Goal: Task Accomplishment & Management: Use online tool/utility

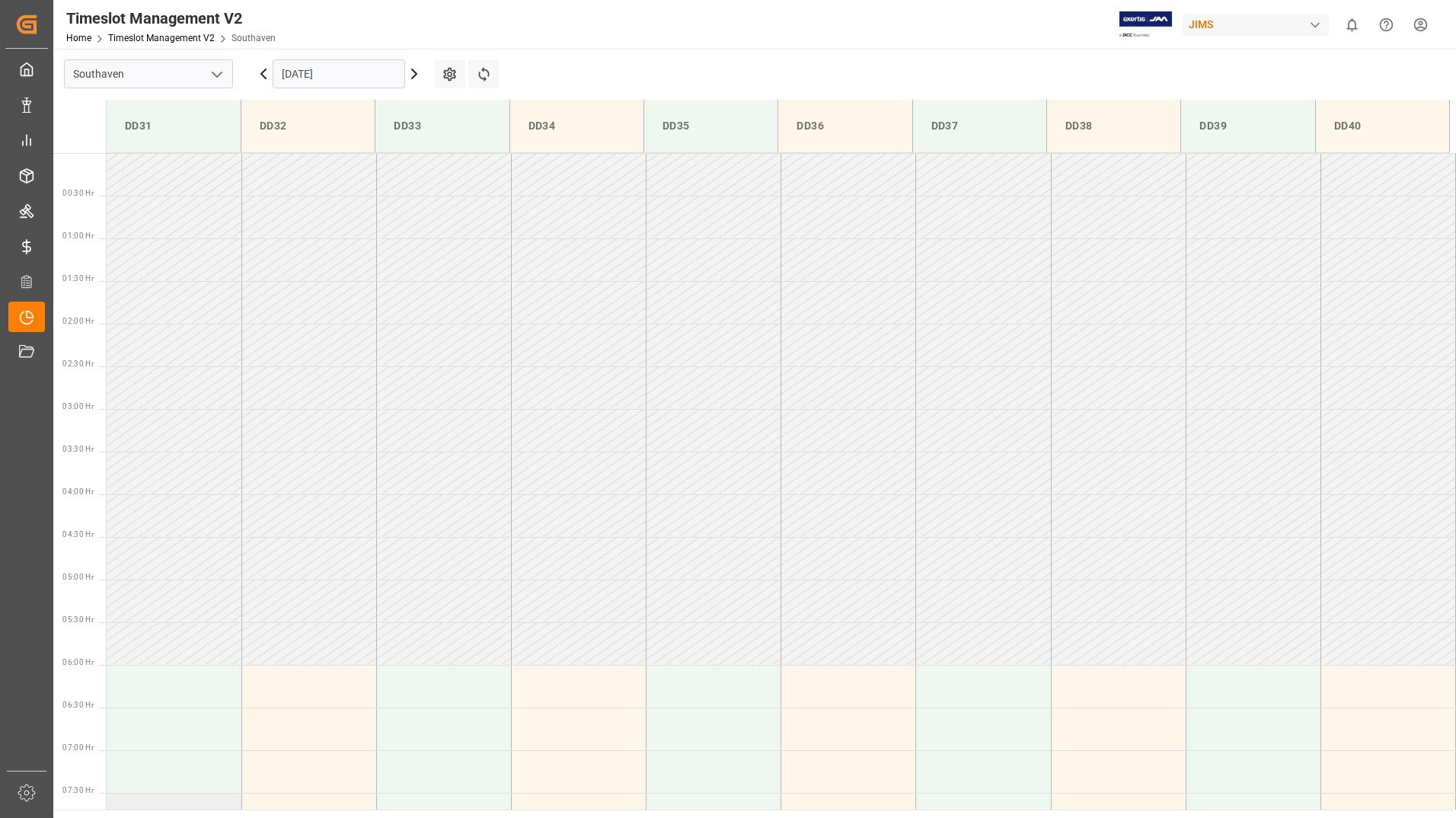
scroll to position [502, 0]
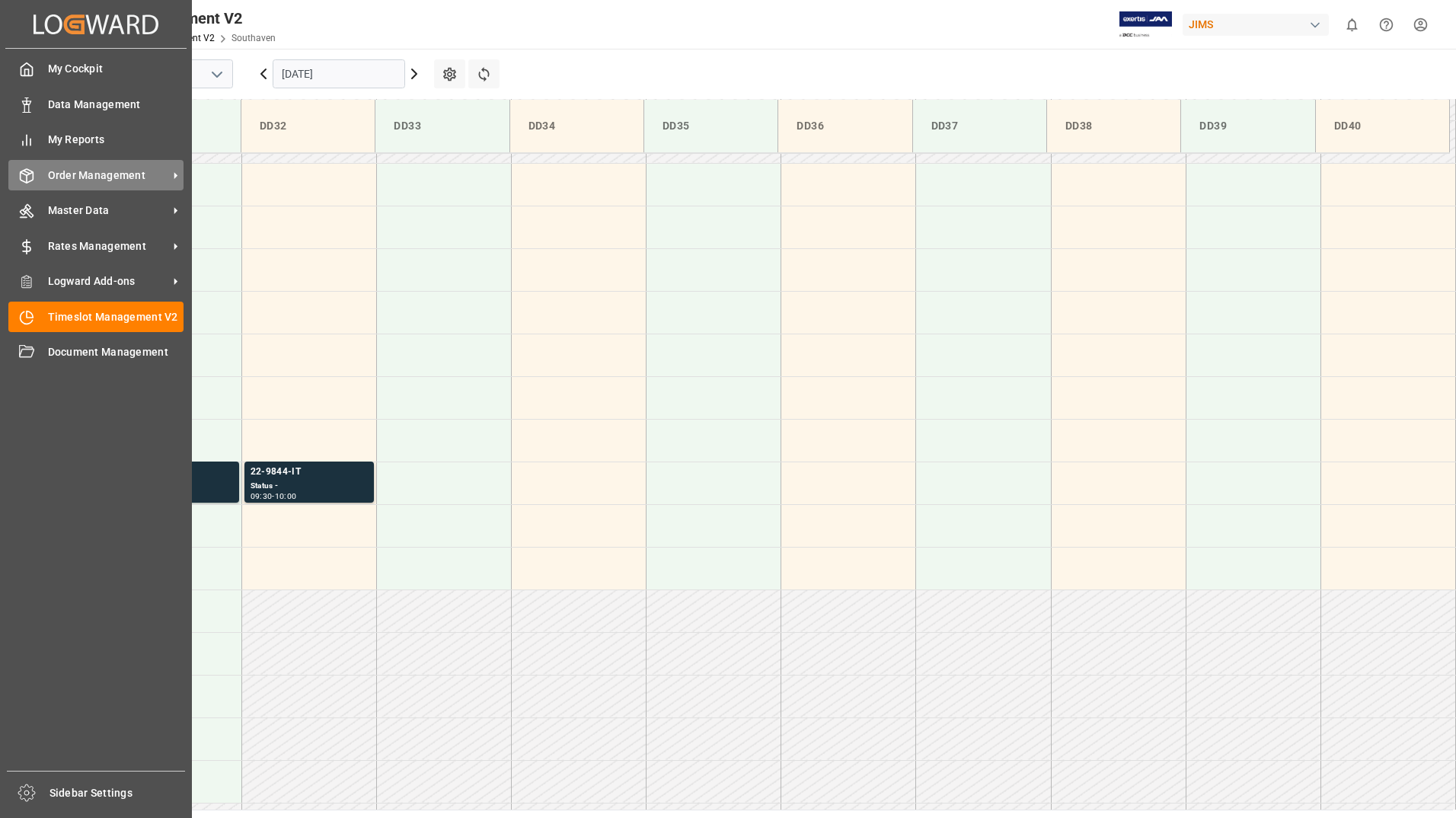
click at [93, 174] on span "Order Management" at bounding box center [108, 175] width 120 height 16
click at [80, 174] on span "Order Management" at bounding box center [108, 175] width 120 height 16
click at [81, 176] on span "Order Management" at bounding box center [108, 175] width 120 height 16
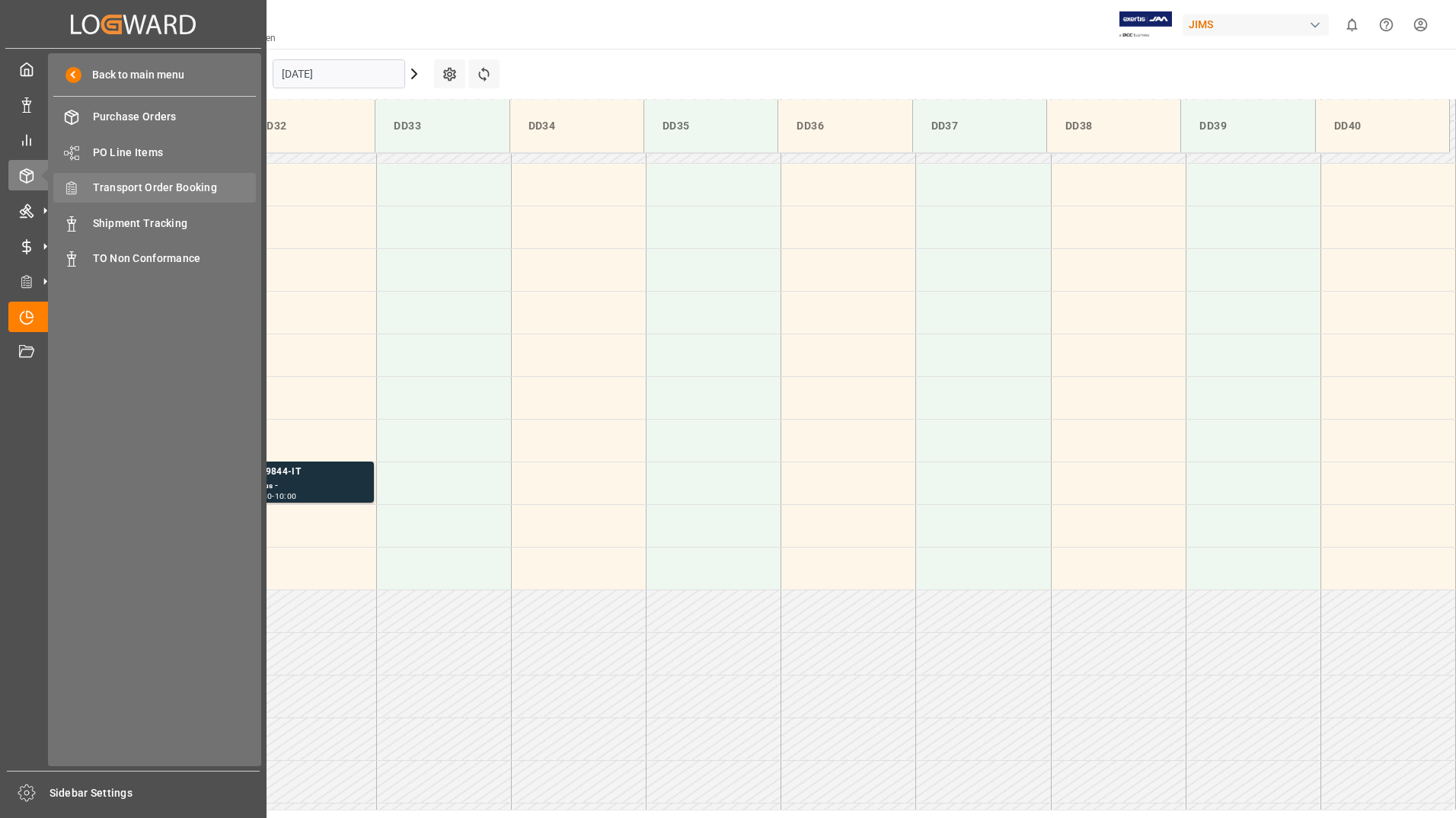
click at [173, 191] on span "Transport Order Booking" at bounding box center [174, 188] width 164 height 16
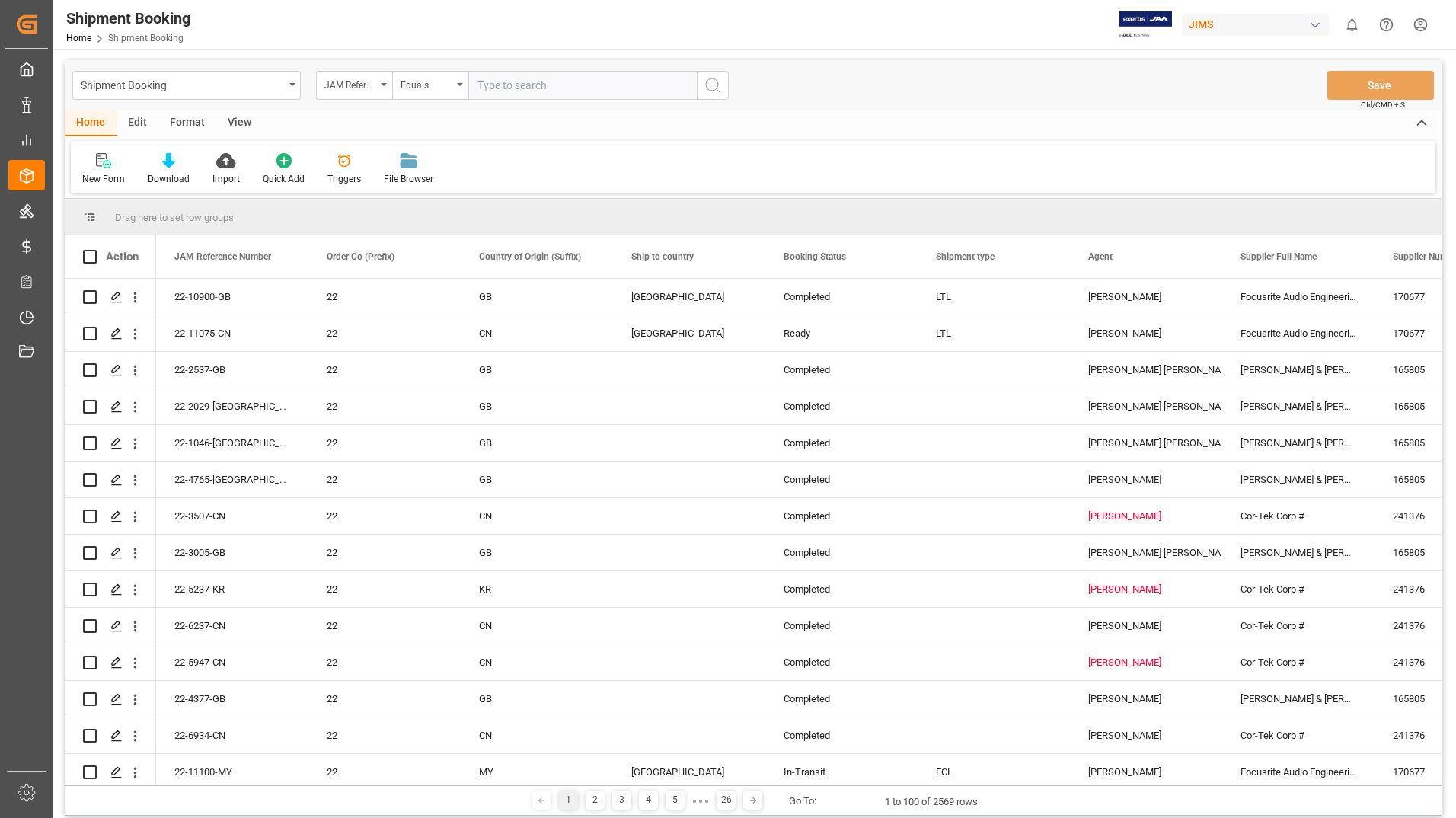
click at [497, 83] on input "text" at bounding box center [583, 86] width 228 height 29
type input "22-11045-US"
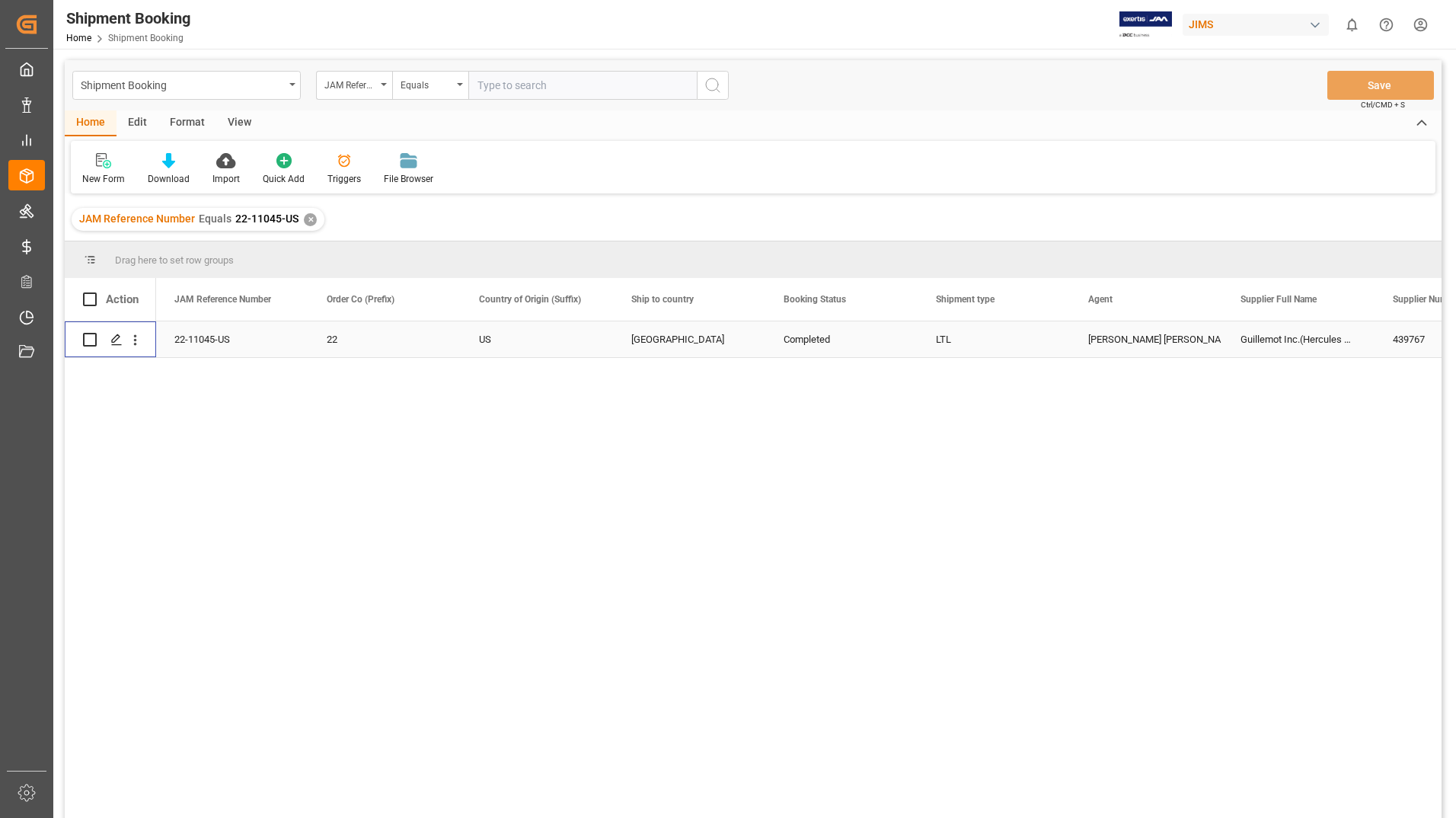
click at [85, 340] on input "Press Space to toggle row selection (unchecked)" at bounding box center [90, 340] width 14 height 14
checkbox input "true"
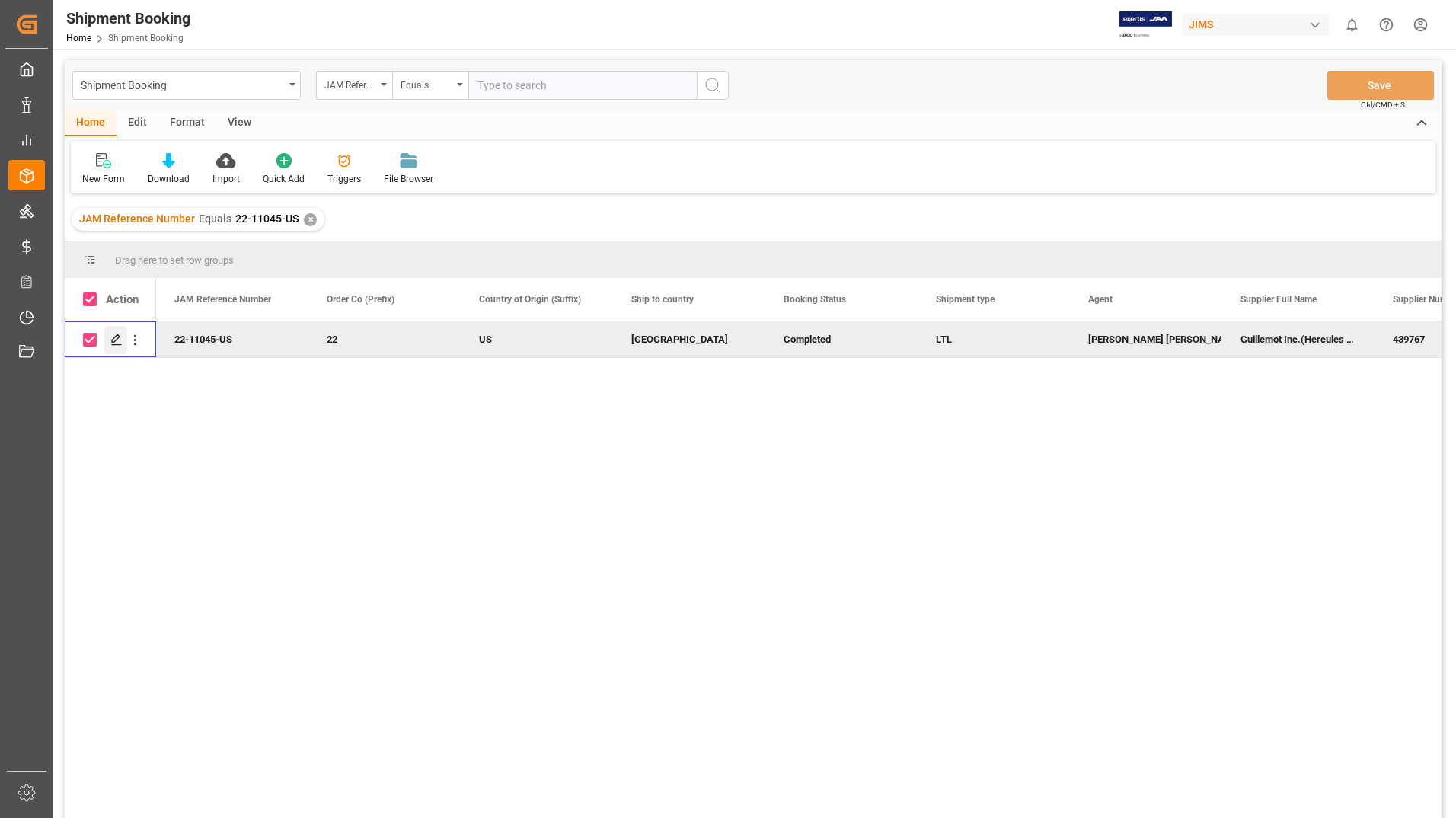
click at [112, 340] on polygon "Press SPACE to deselect this row." at bounding box center [116, 339] width 8 height 8
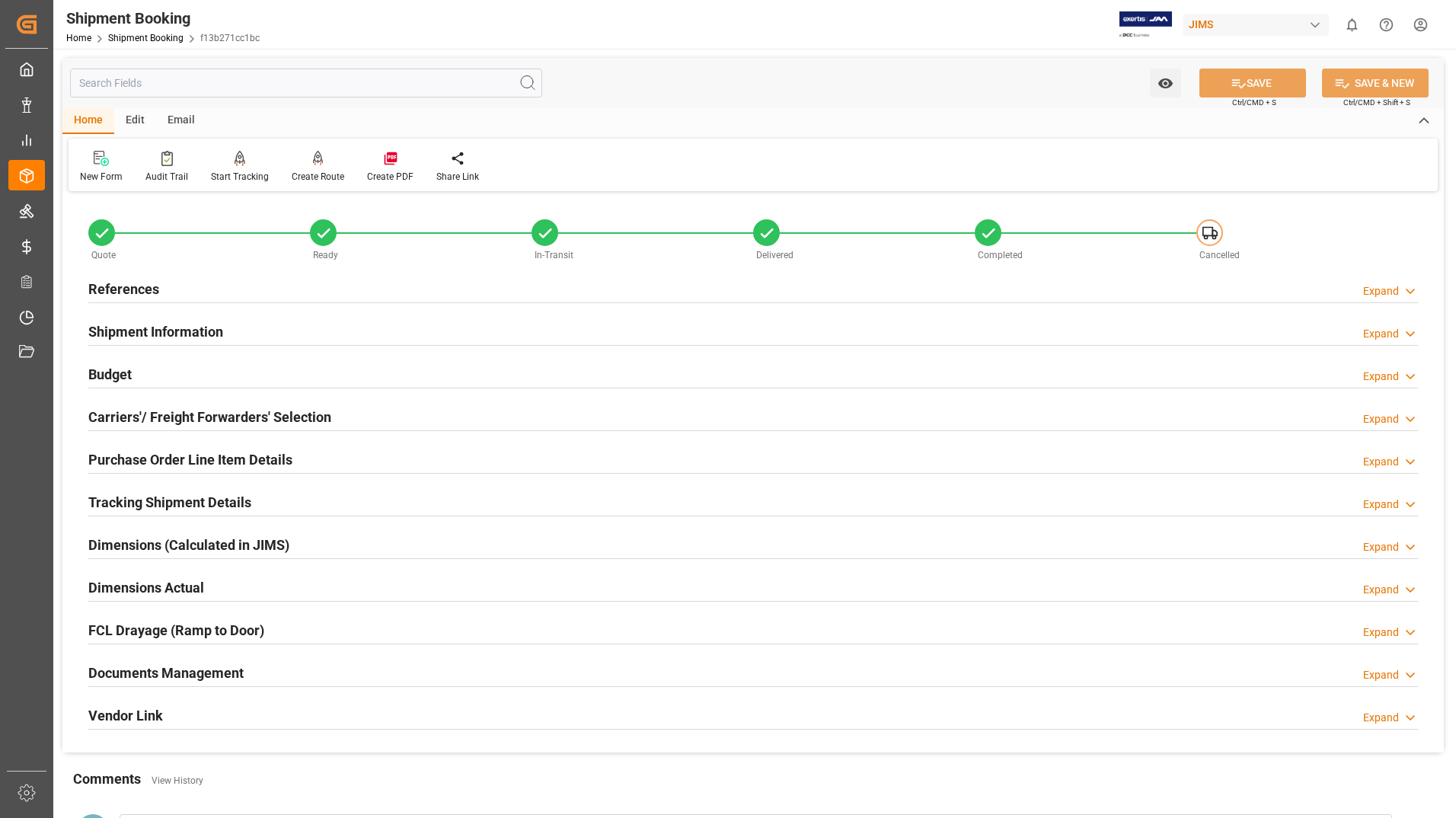
click at [194, 450] on h2 "Purchase Order Line Item Details" at bounding box center [190, 459] width 204 height 21
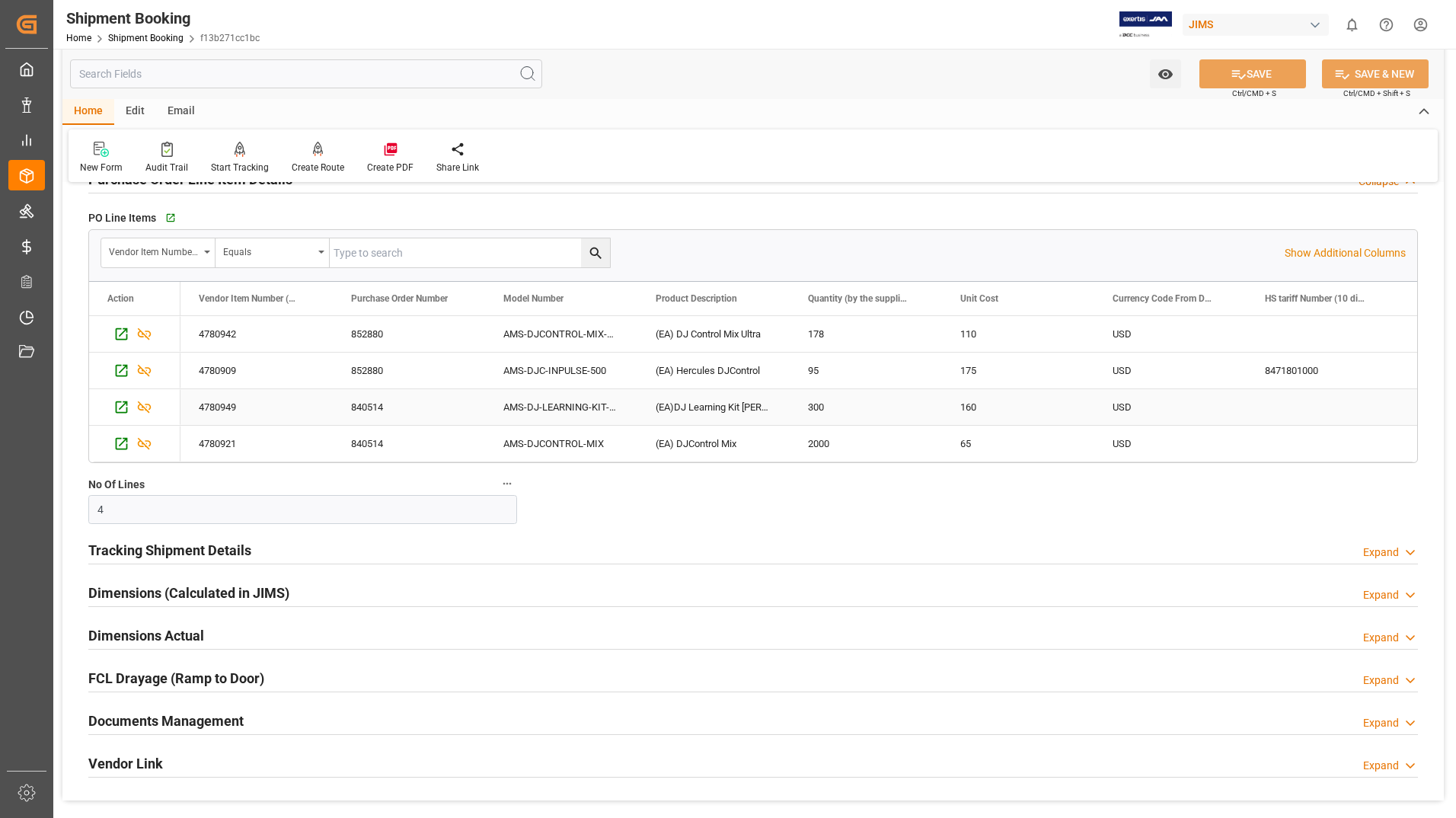
scroll to position [305, 0]
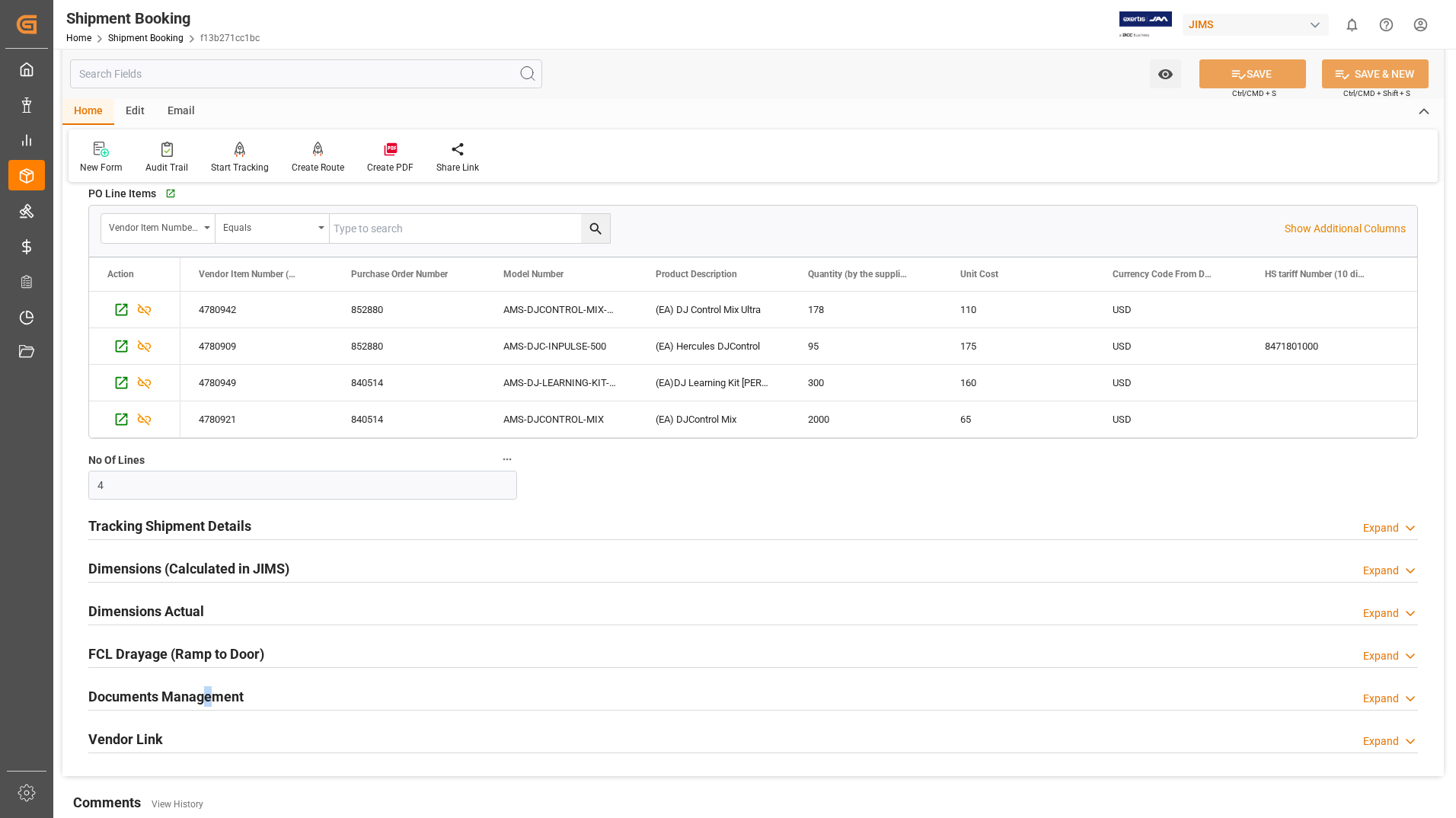
click at [205, 693] on h2 "Documents Management" at bounding box center [165, 696] width 155 height 21
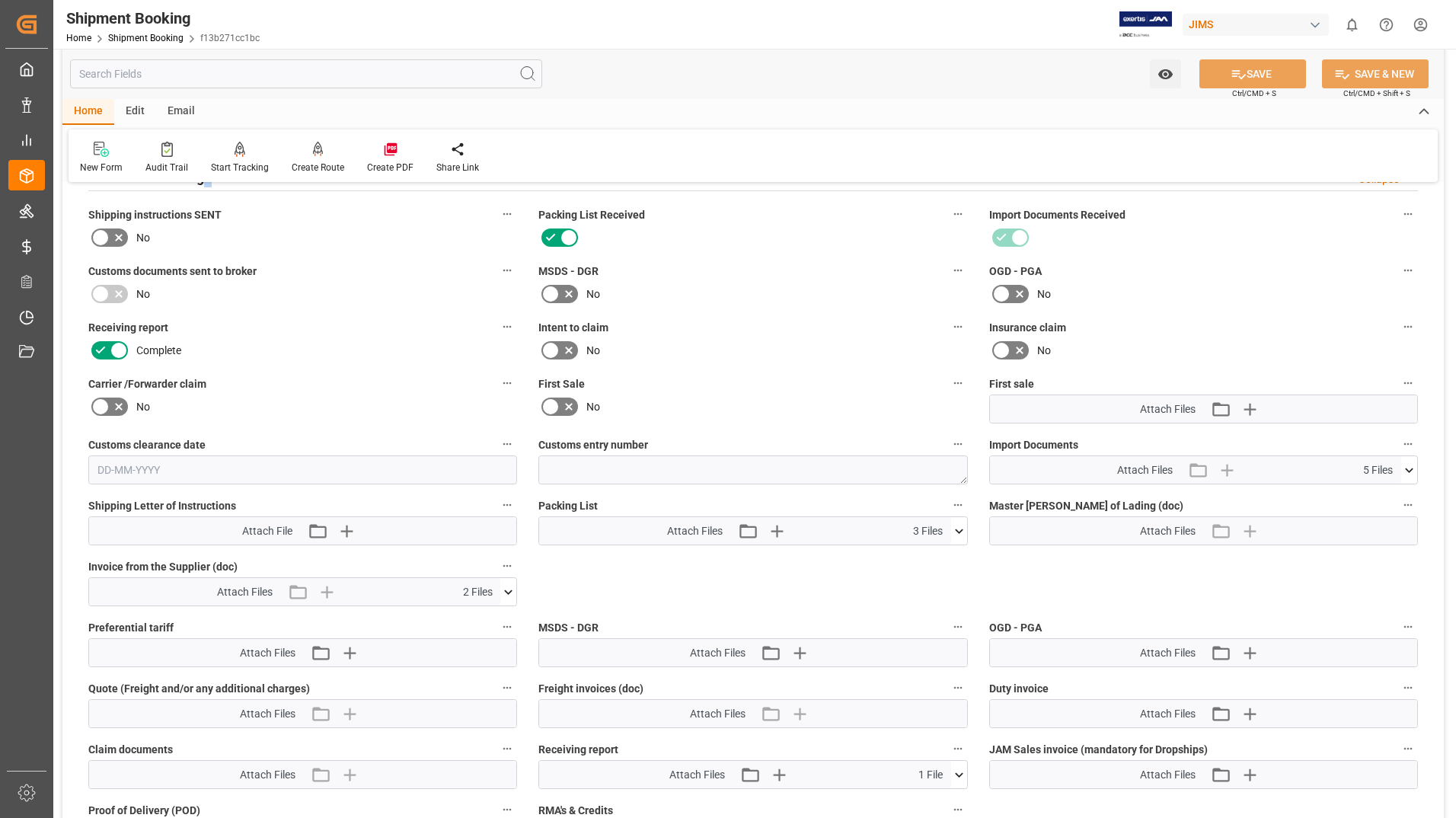
scroll to position [838, 0]
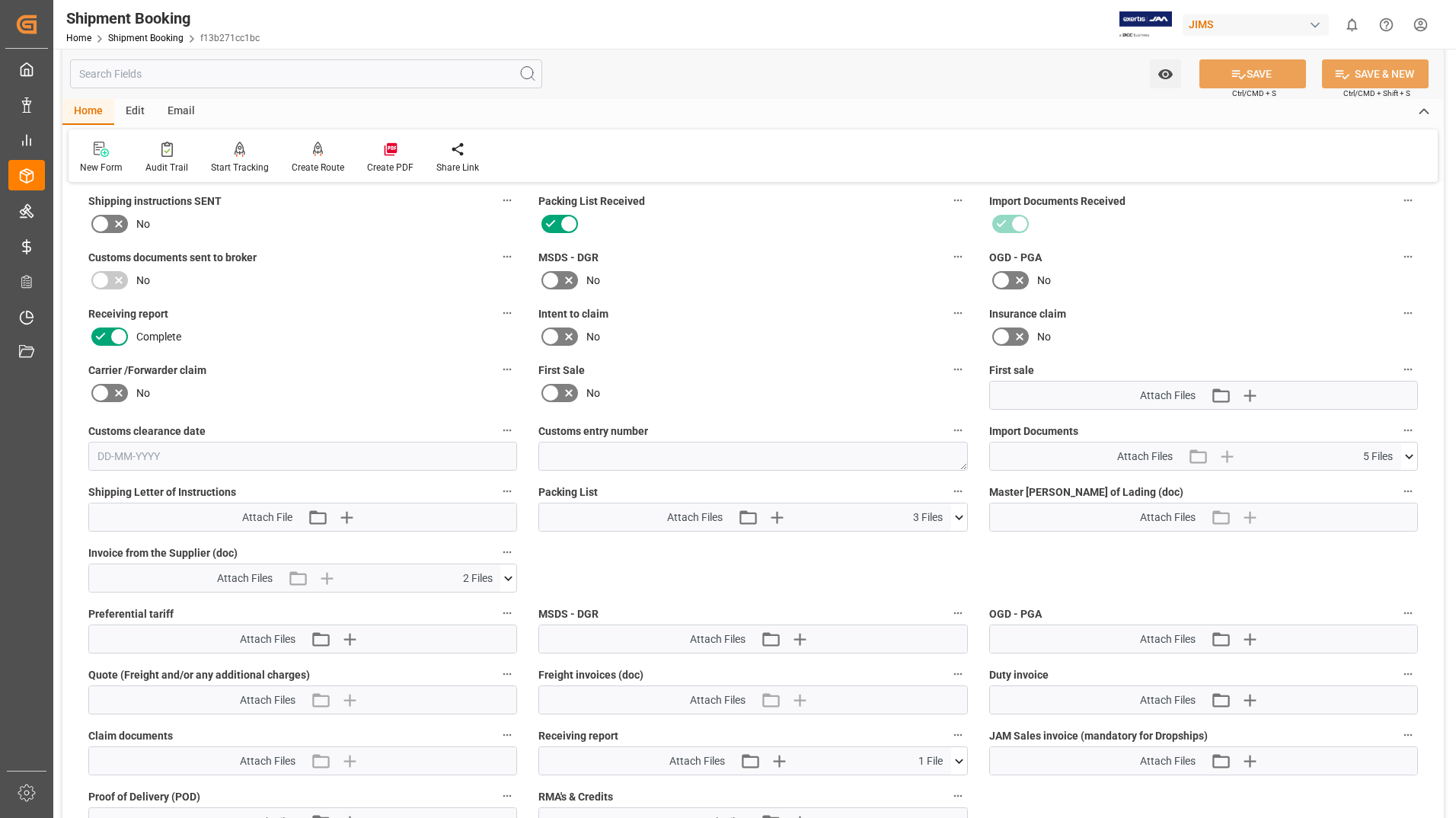
click at [510, 572] on icon at bounding box center [508, 578] width 16 height 16
click at [498, 608] on icon at bounding box center [500, 607] width 15 height 10
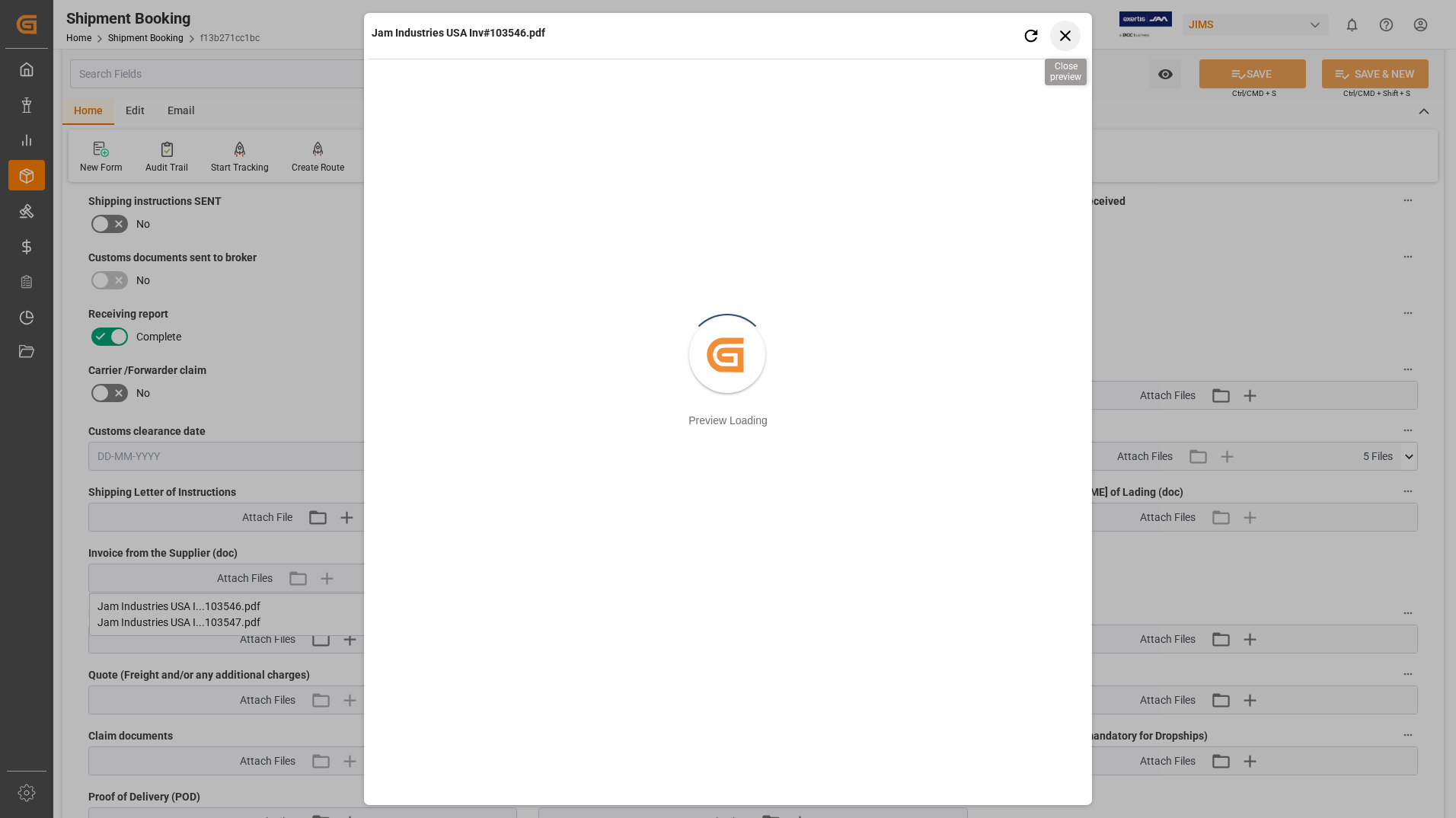
click at [1070, 34] on icon "button" at bounding box center [1066, 35] width 19 height 19
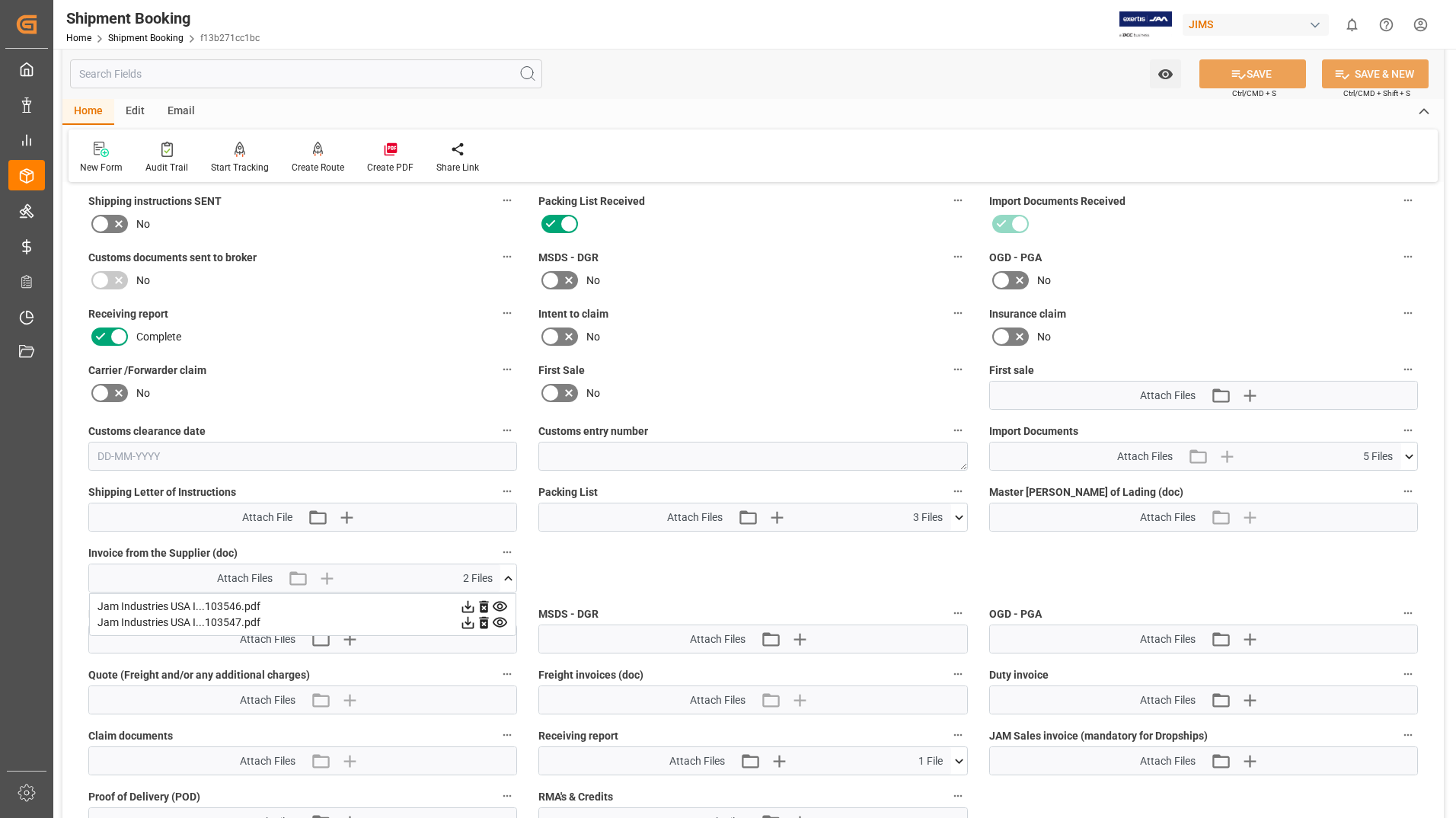
click at [501, 621] on icon at bounding box center [500, 622] width 16 height 16
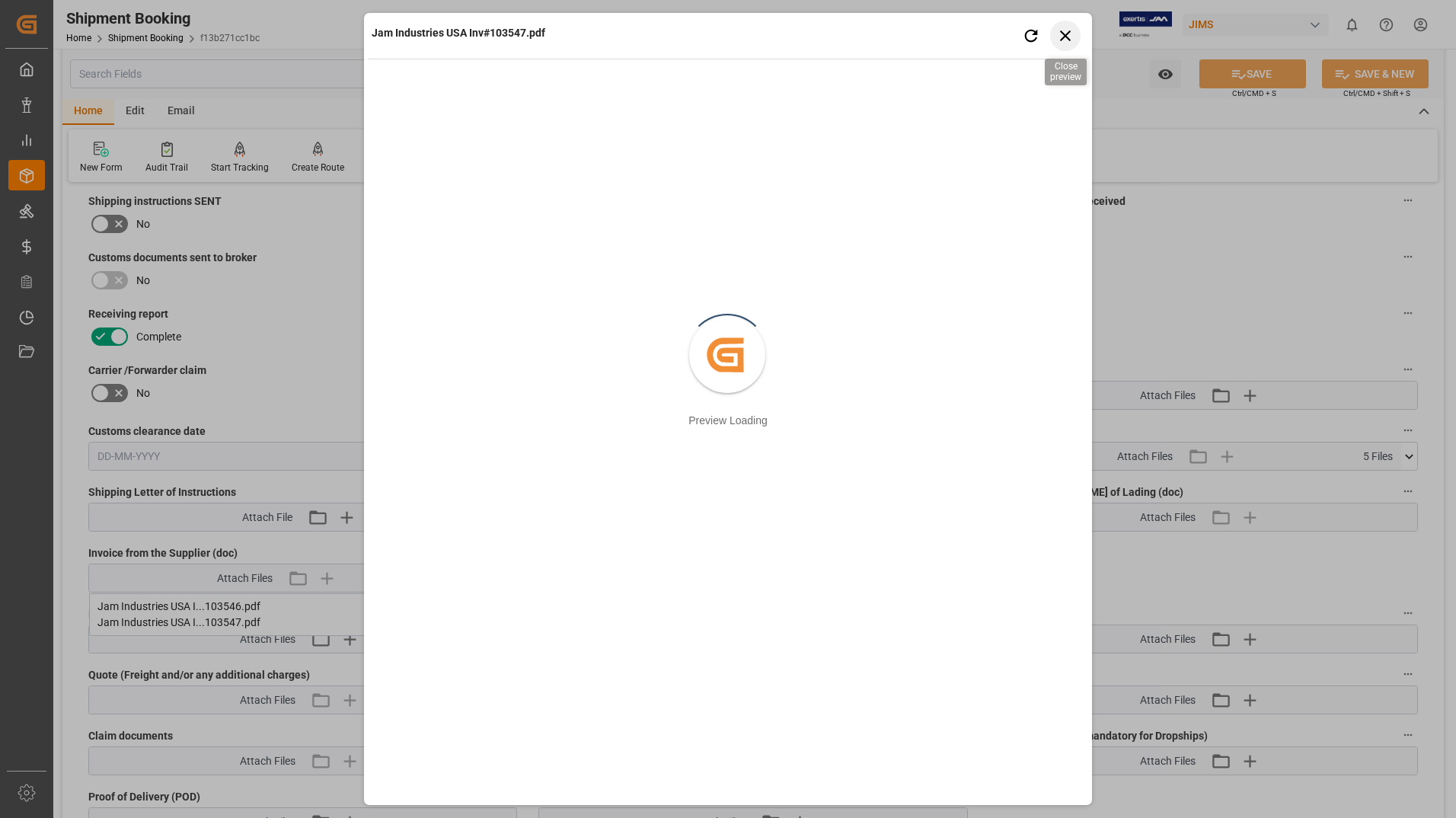
click at [1059, 33] on icon "button" at bounding box center [1066, 35] width 19 height 19
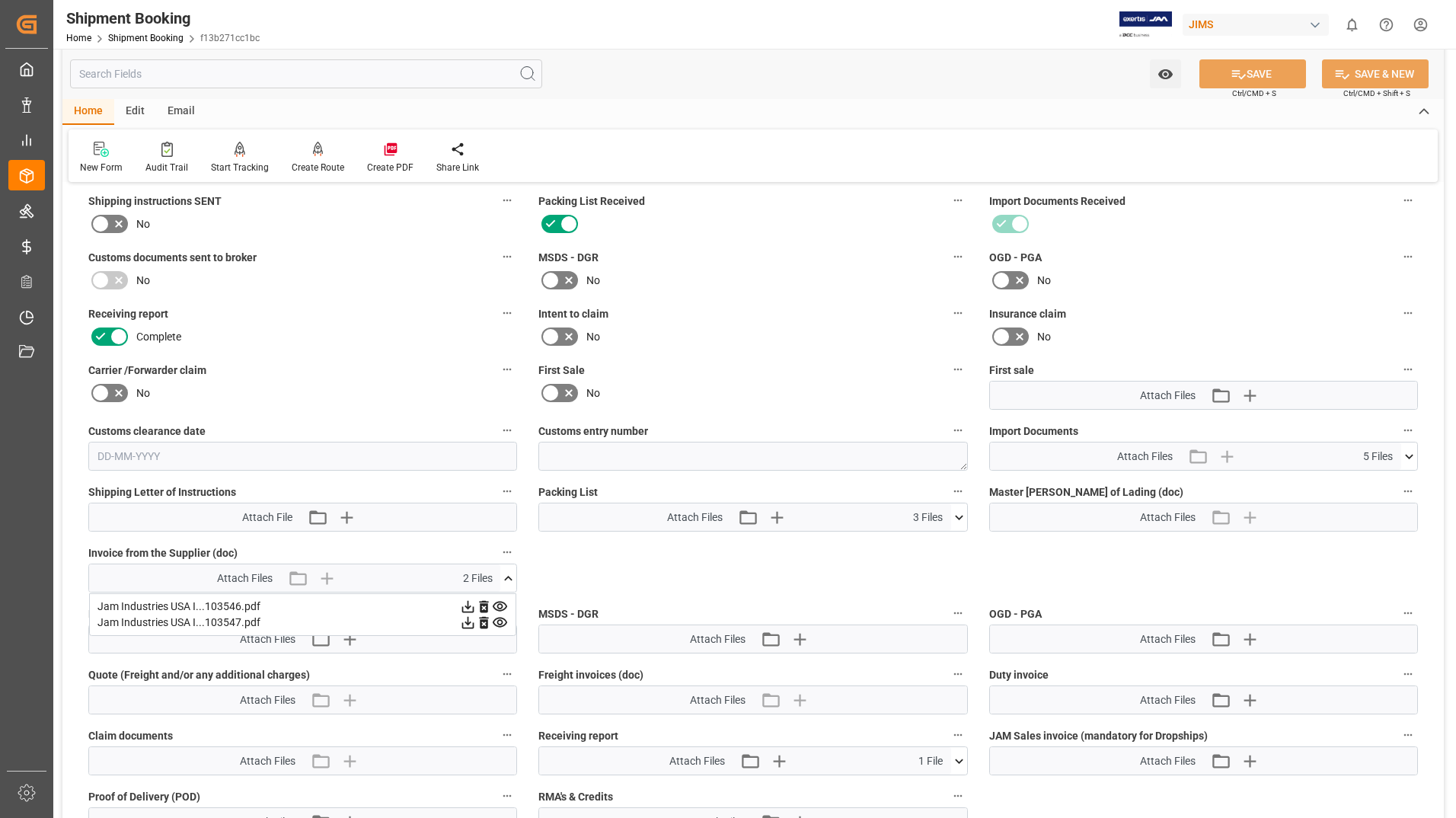
click at [962, 515] on icon at bounding box center [959, 517] width 16 height 16
click at [955, 543] on icon at bounding box center [951, 546] width 16 height 16
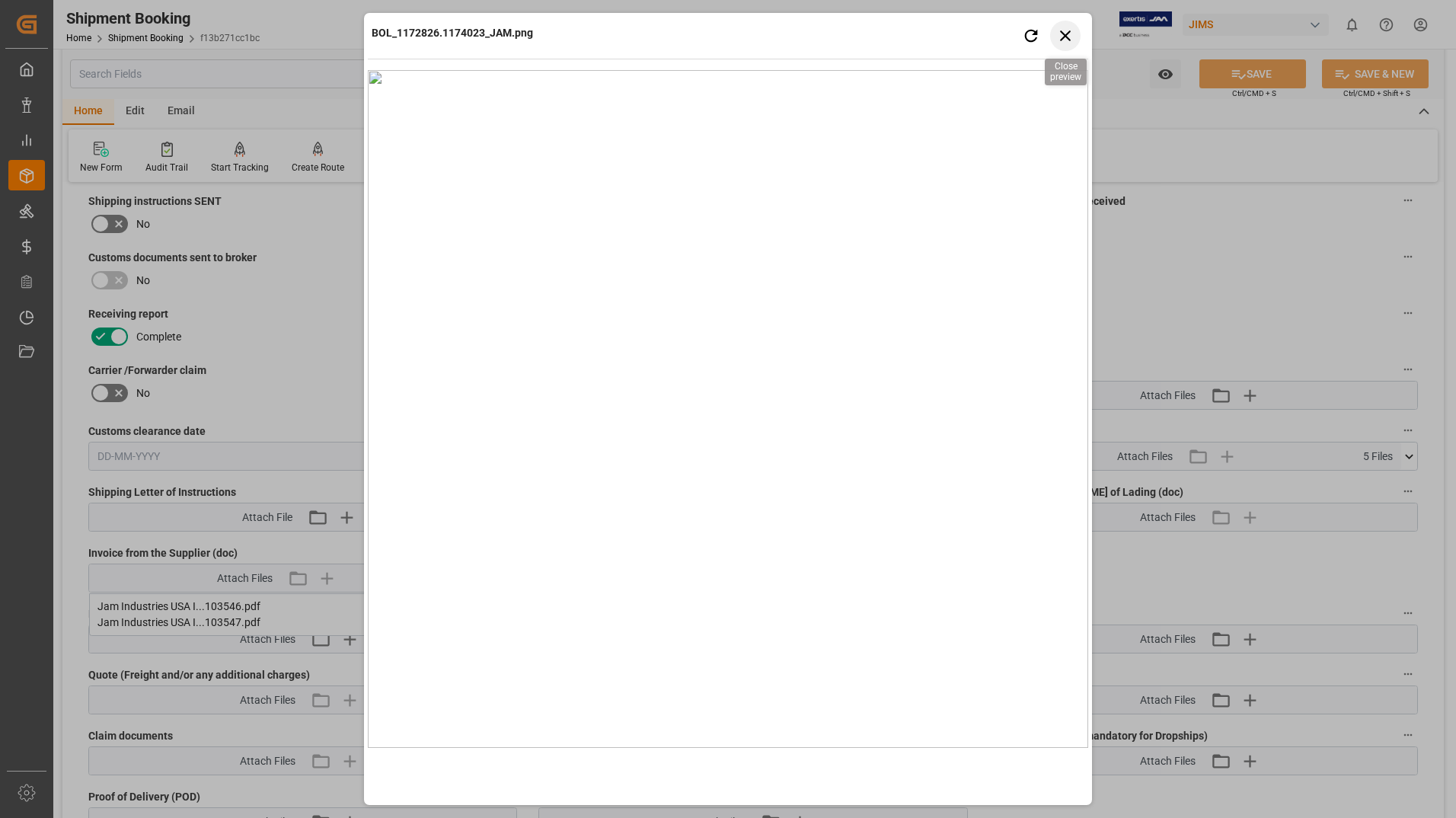
click at [1066, 31] on icon "button" at bounding box center [1066, 35] width 19 height 19
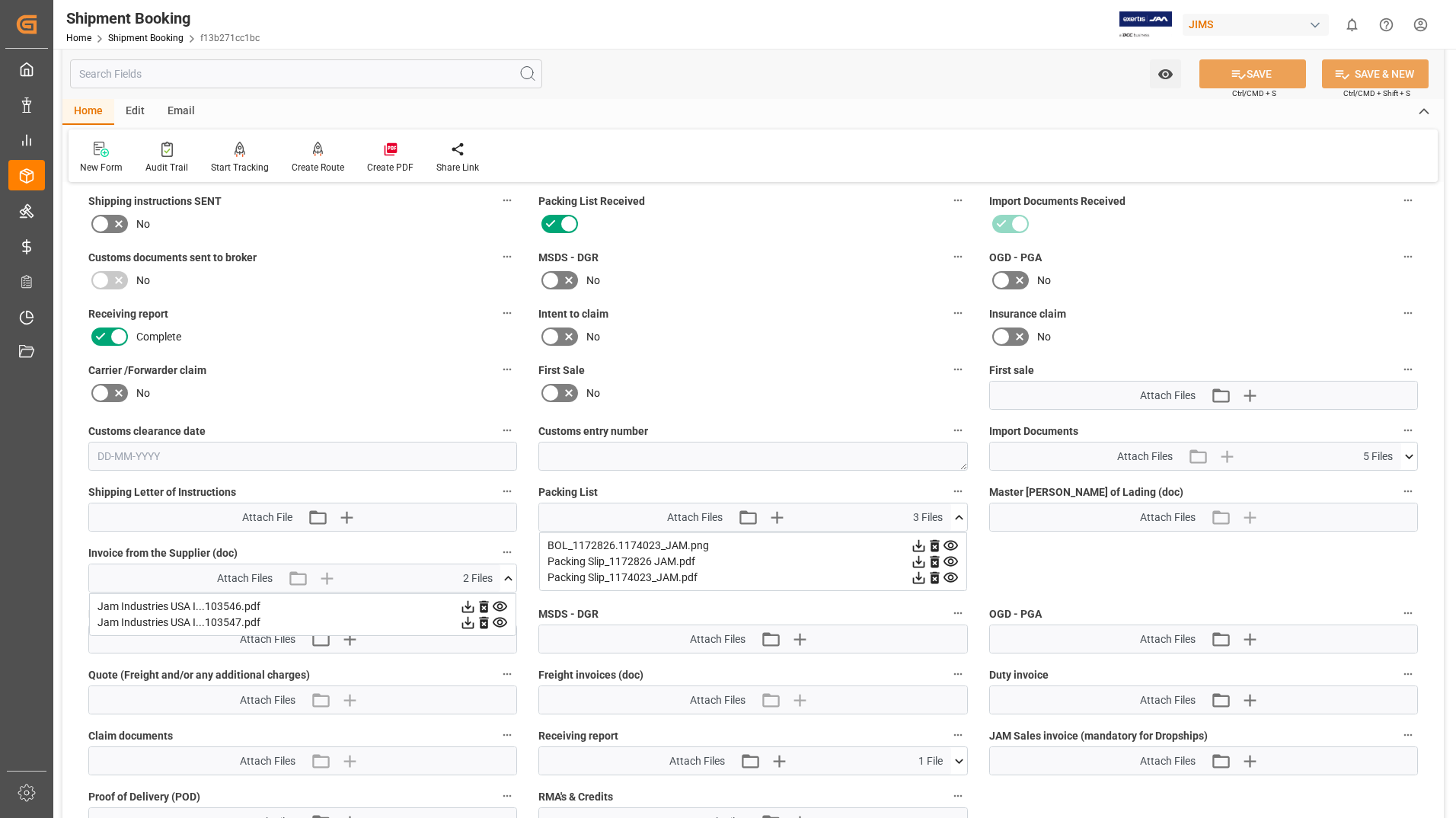
click at [951, 556] on icon at bounding box center [951, 561] width 15 height 10
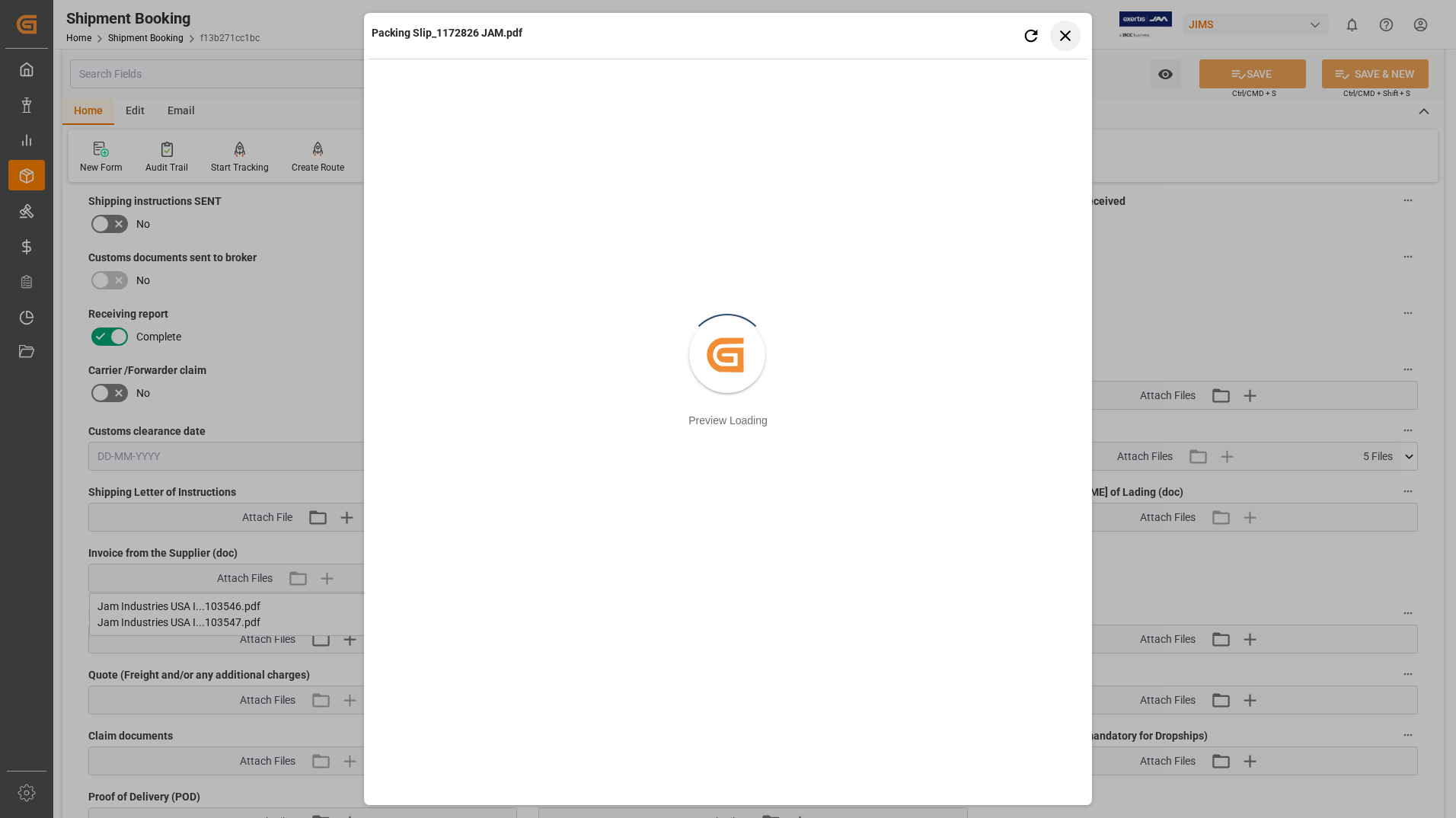
click at [1069, 29] on icon "button" at bounding box center [1066, 35] width 19 height 19
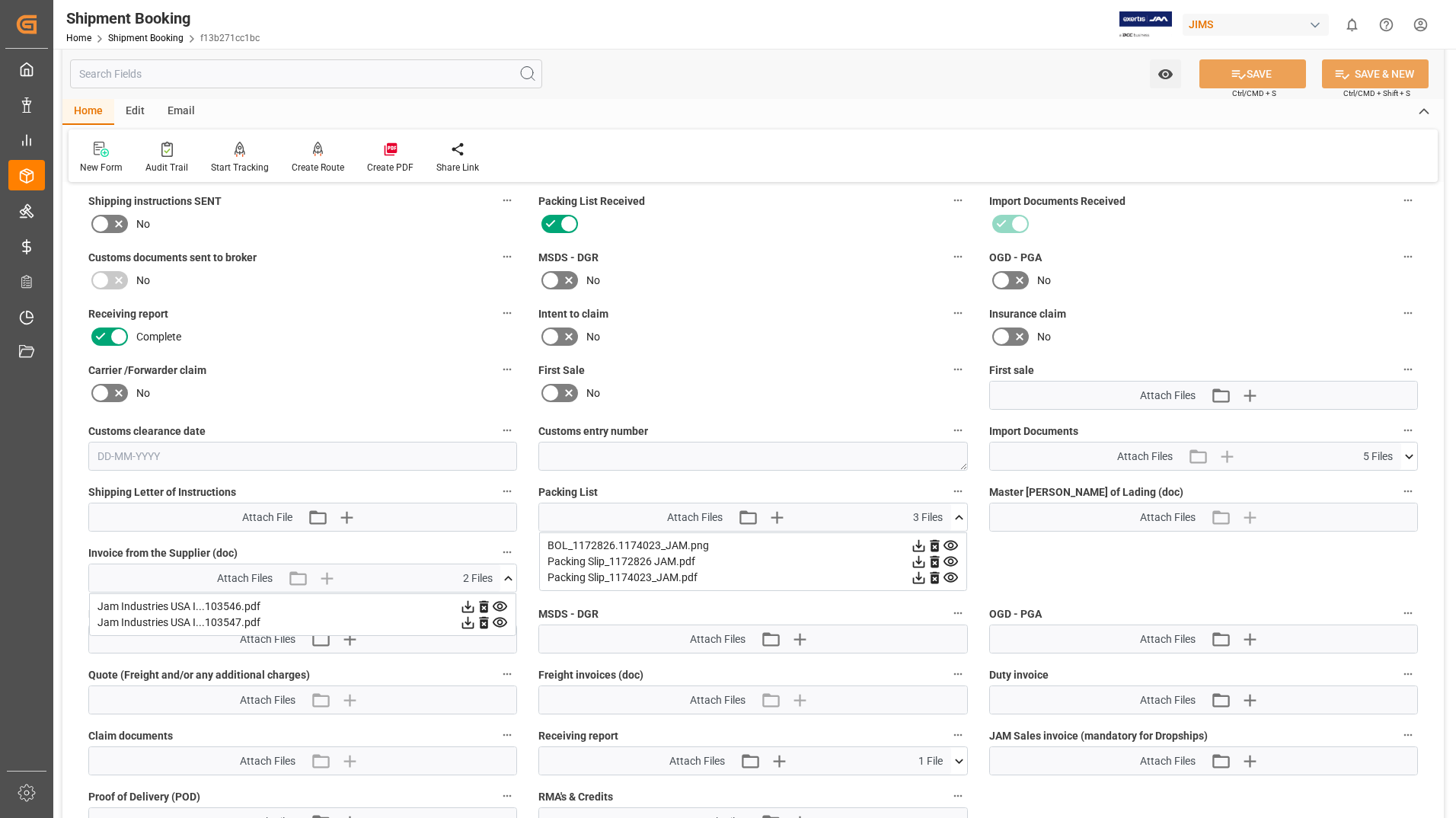
click at [951, 573] on icon at bounding box center [951, 577] width 16 height 16
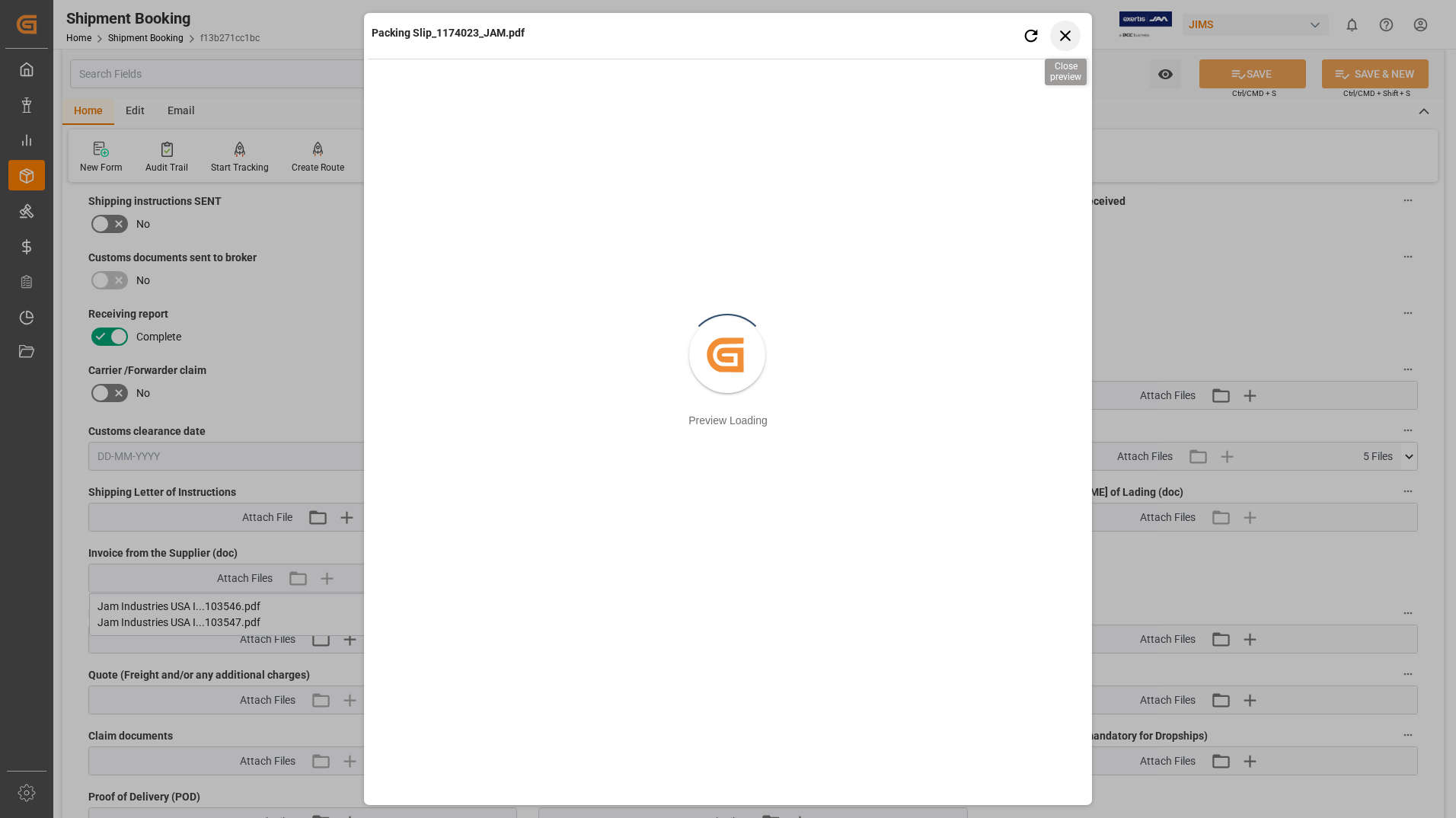
click at [1068, 26] on icon "button" at bounding box center [1066, 35] width 19 height 19
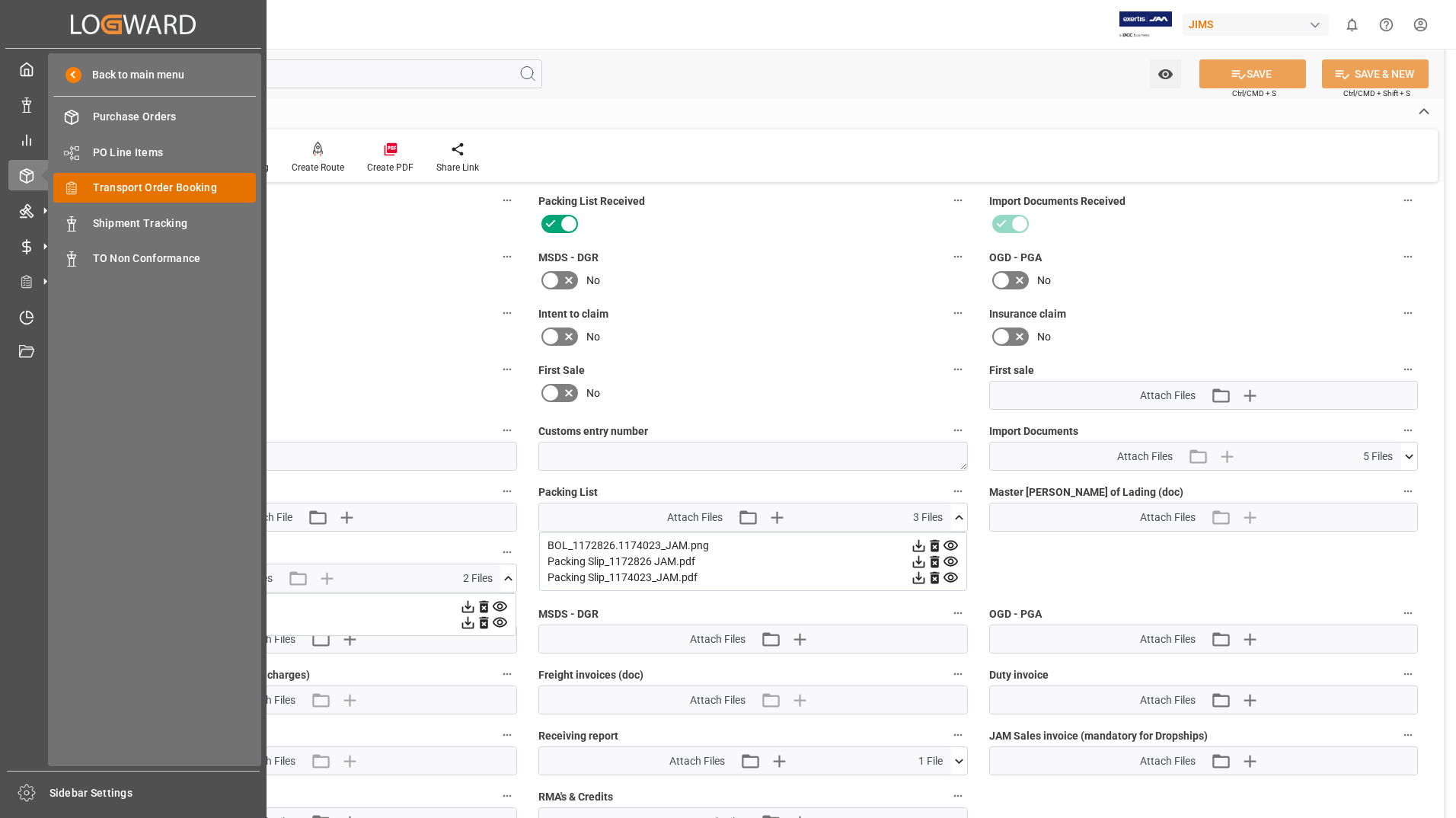
click at [183, 186] on span "Transport Order Booking" at bounding box center [174, 188] width 164 height 16
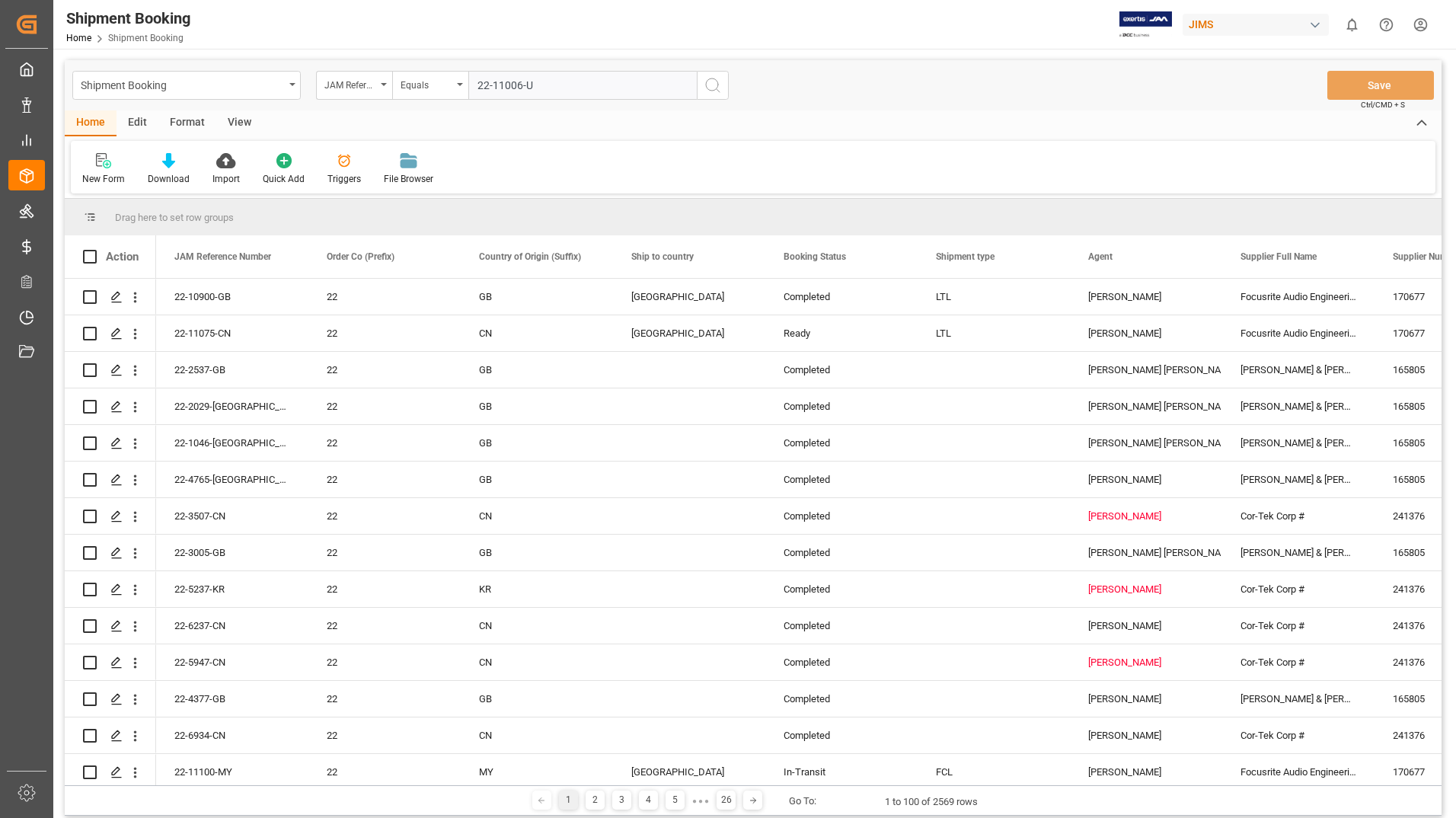
type input "22-11006-US"
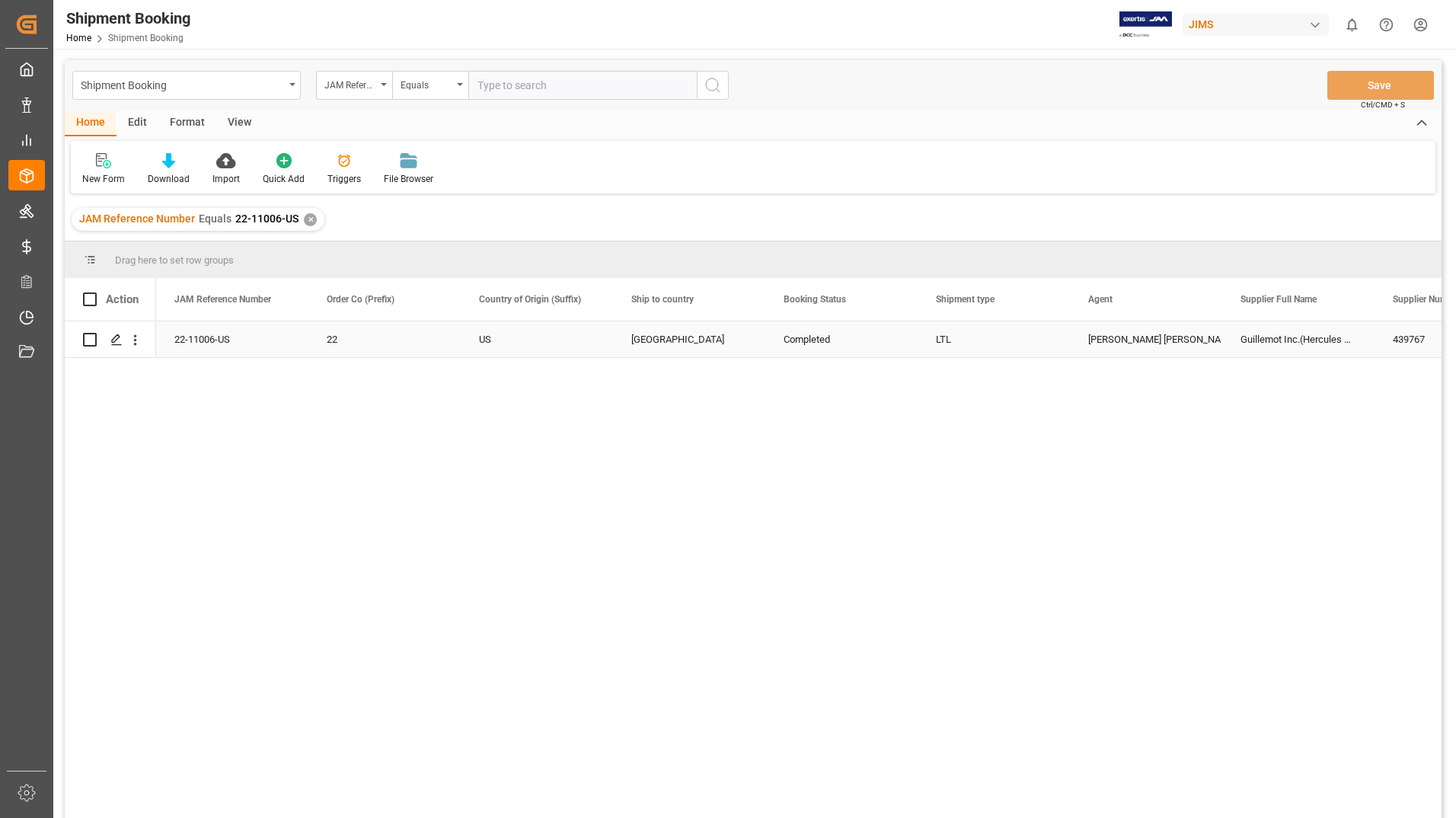
click at [96, 337] on input "Press Space to toggle row selection (unchecked)" at bounding box center [90, 340] width 14 height 14
checkbox input "true"
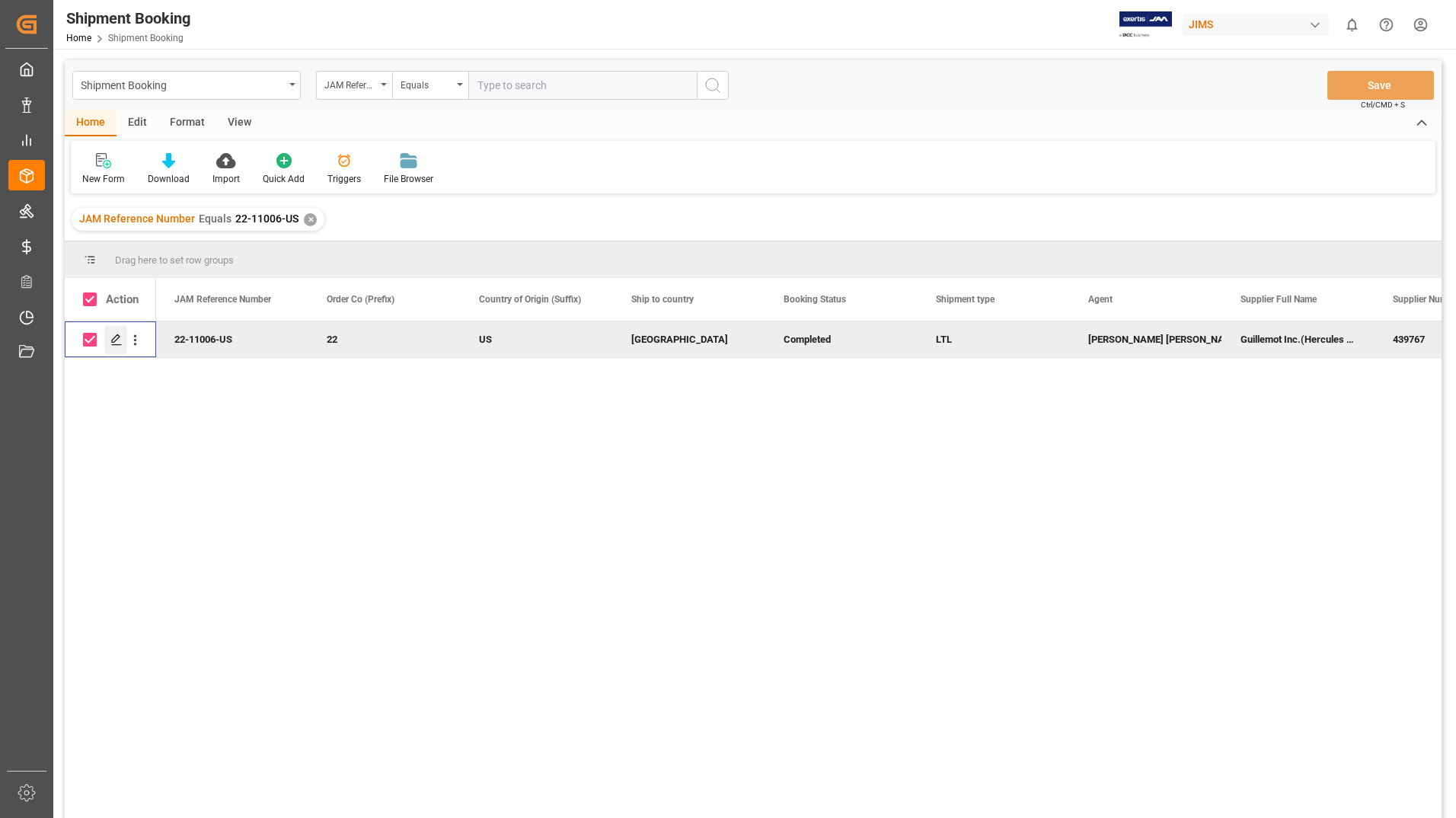
click at [116, 337] on icon "Press SPACE to deselect this row." at bounding box center [117, 340] width 12 height 12
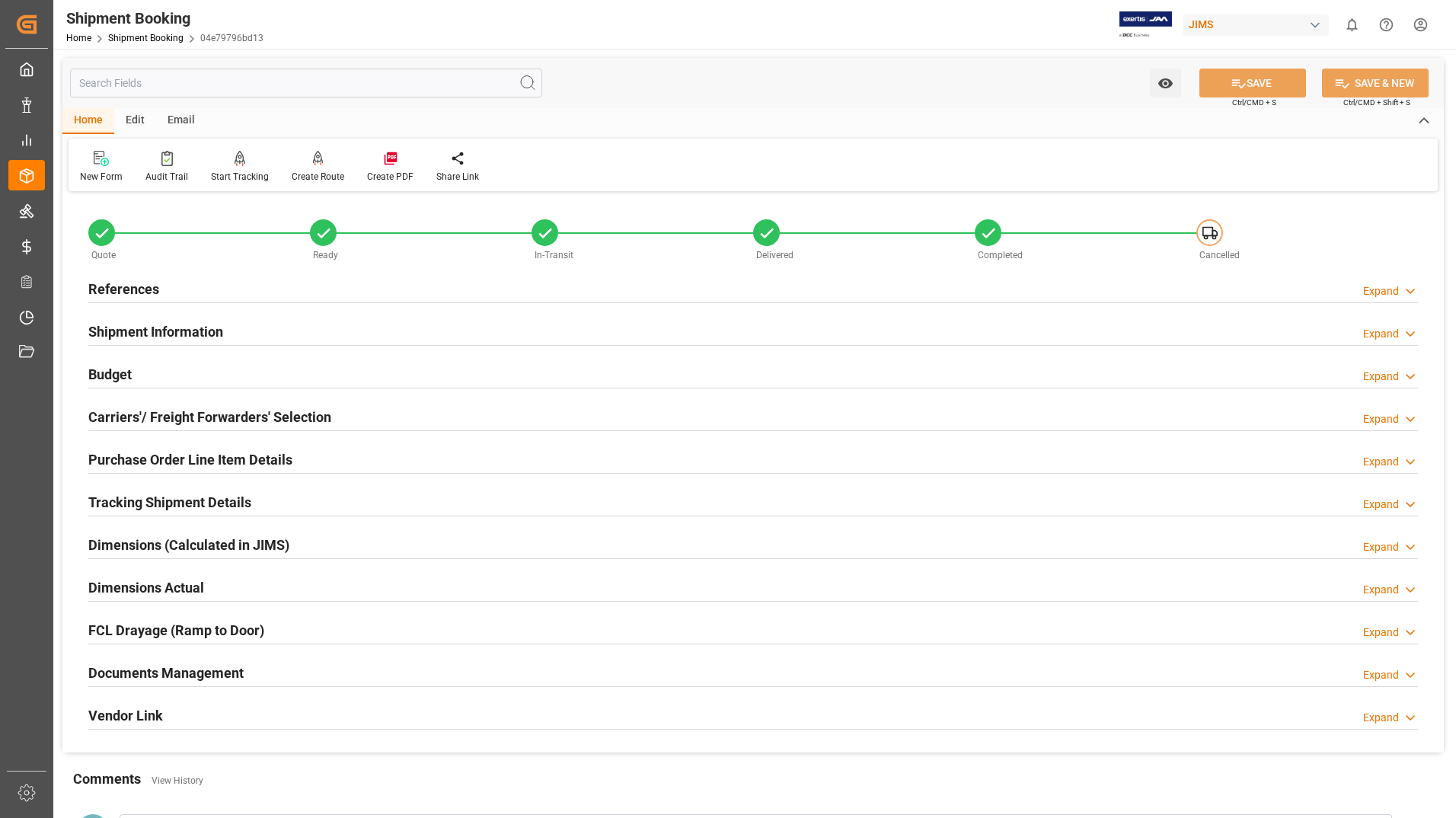
click at [234, 451] on h2 "Purchase Order Line Item Details" at bounding box center [190, 459] width 204 height 21
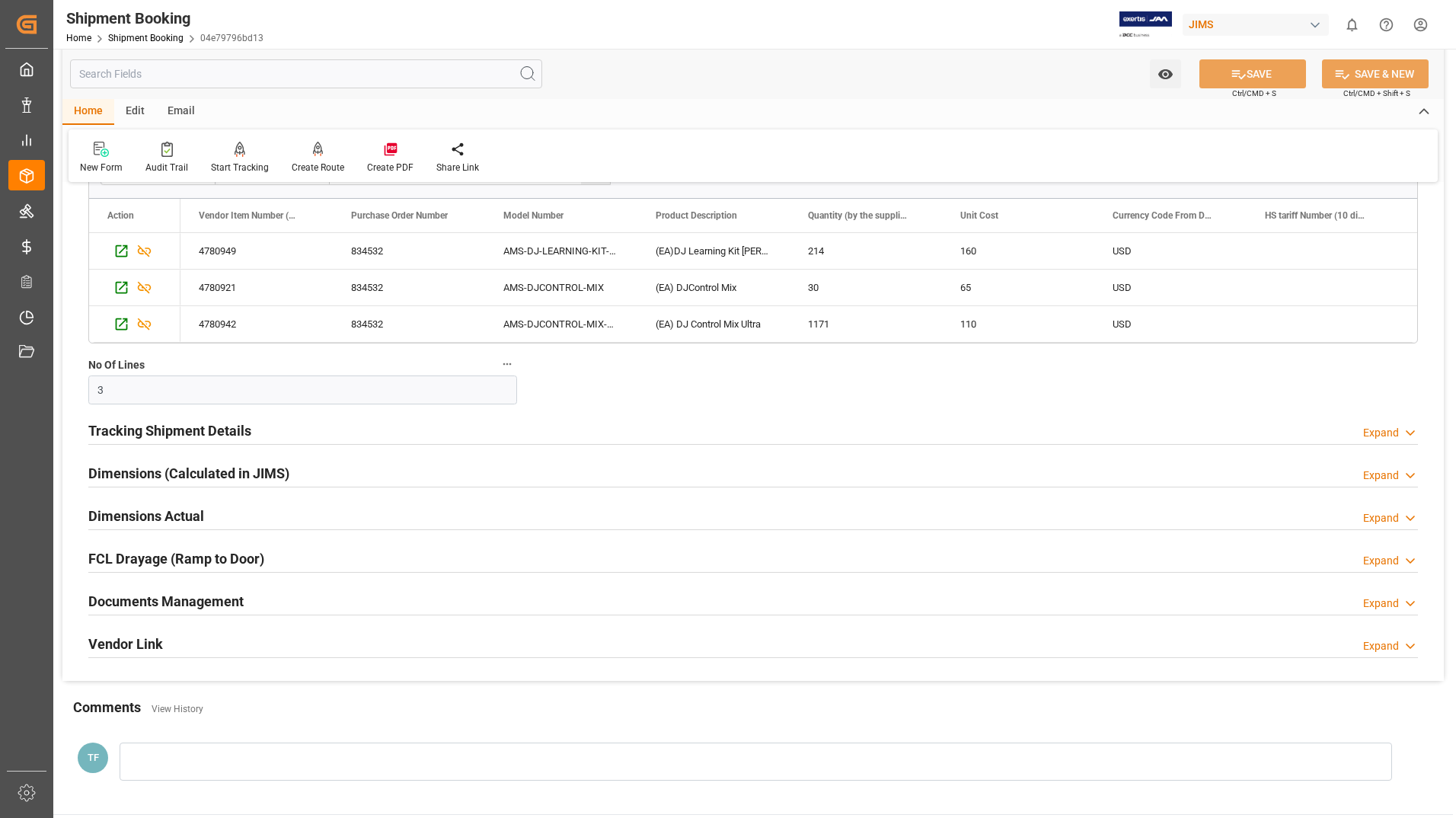
scroll to position [380, 0]
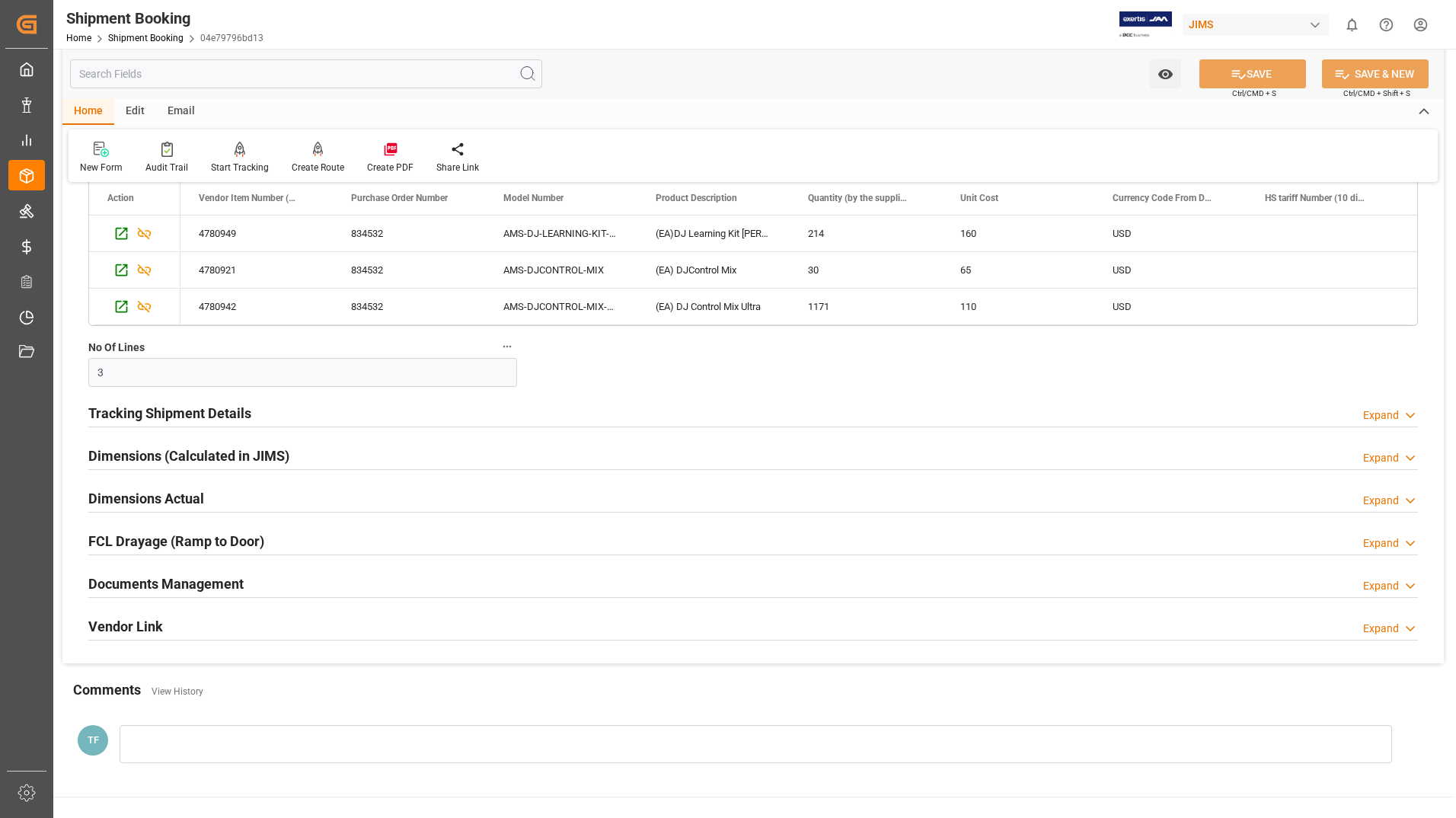
click at [184, 582] on h2 "Documents Management" at bounding box center [165, 583] width 155 height 21
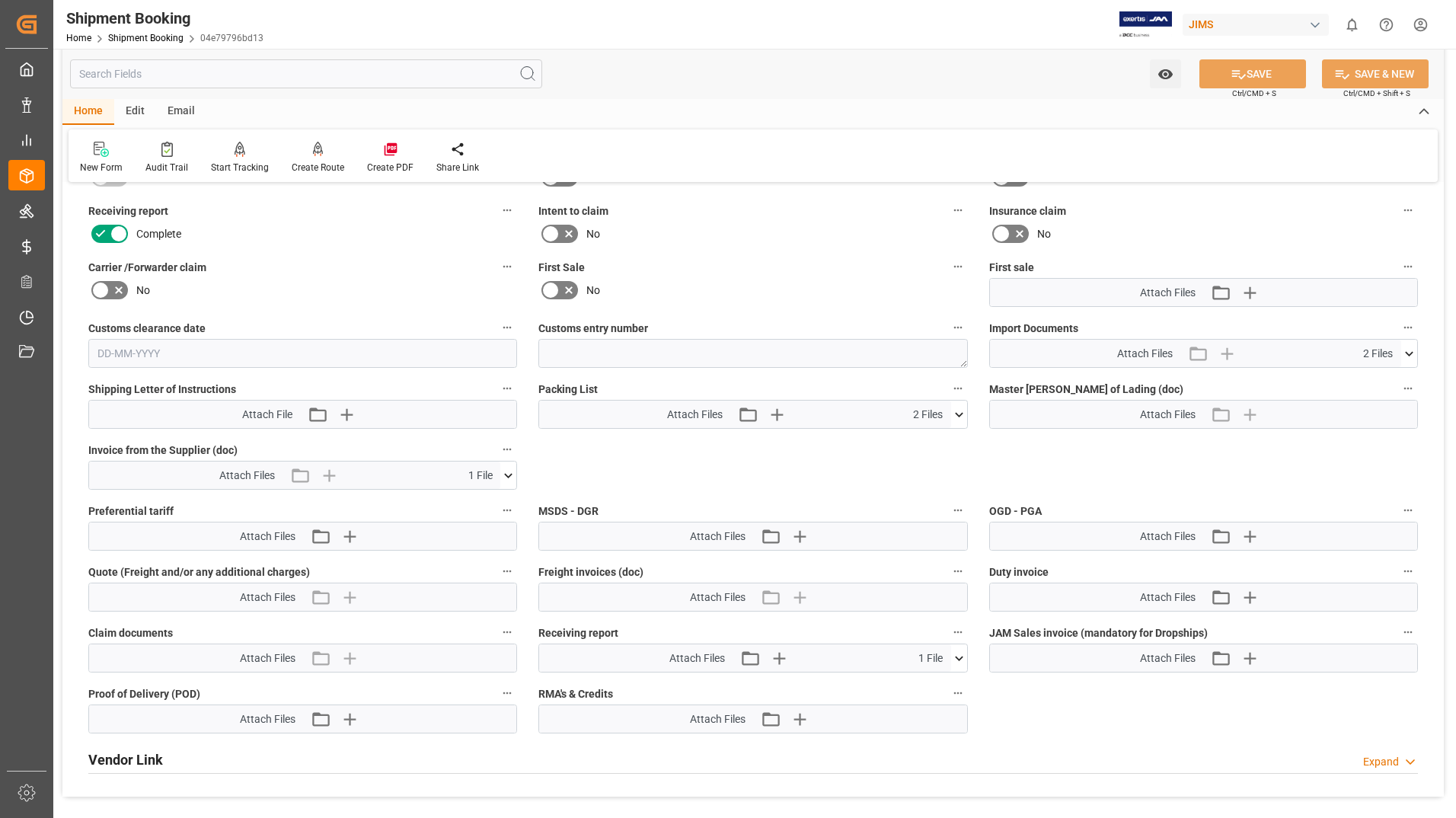
scroll to position [914, 0]
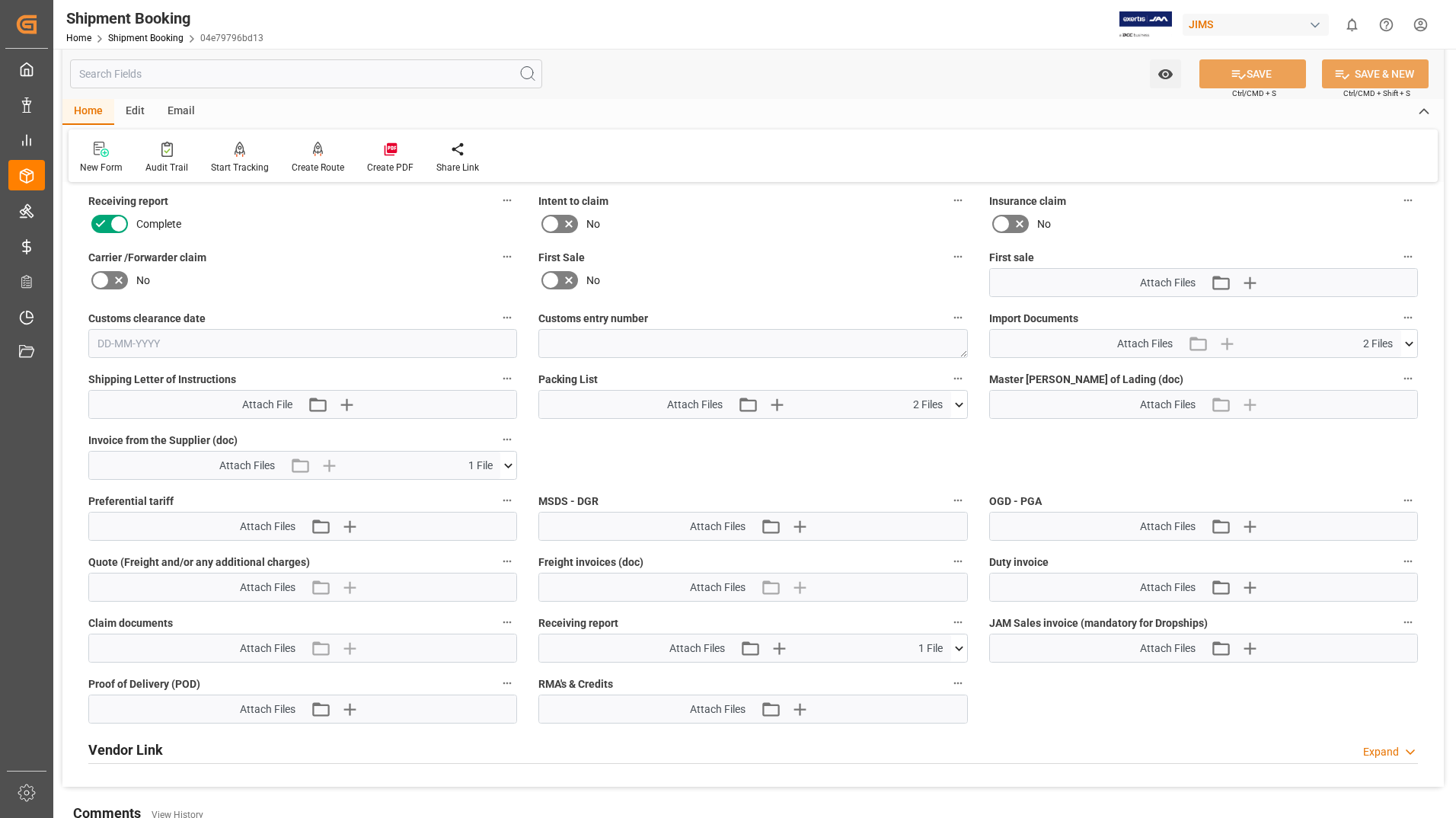
click at [961, 401] on icon at bounding box center [959, 404] width 16 height 16
click at [951, 430] on icon at bounding box center [951, 433] width 15 height 10
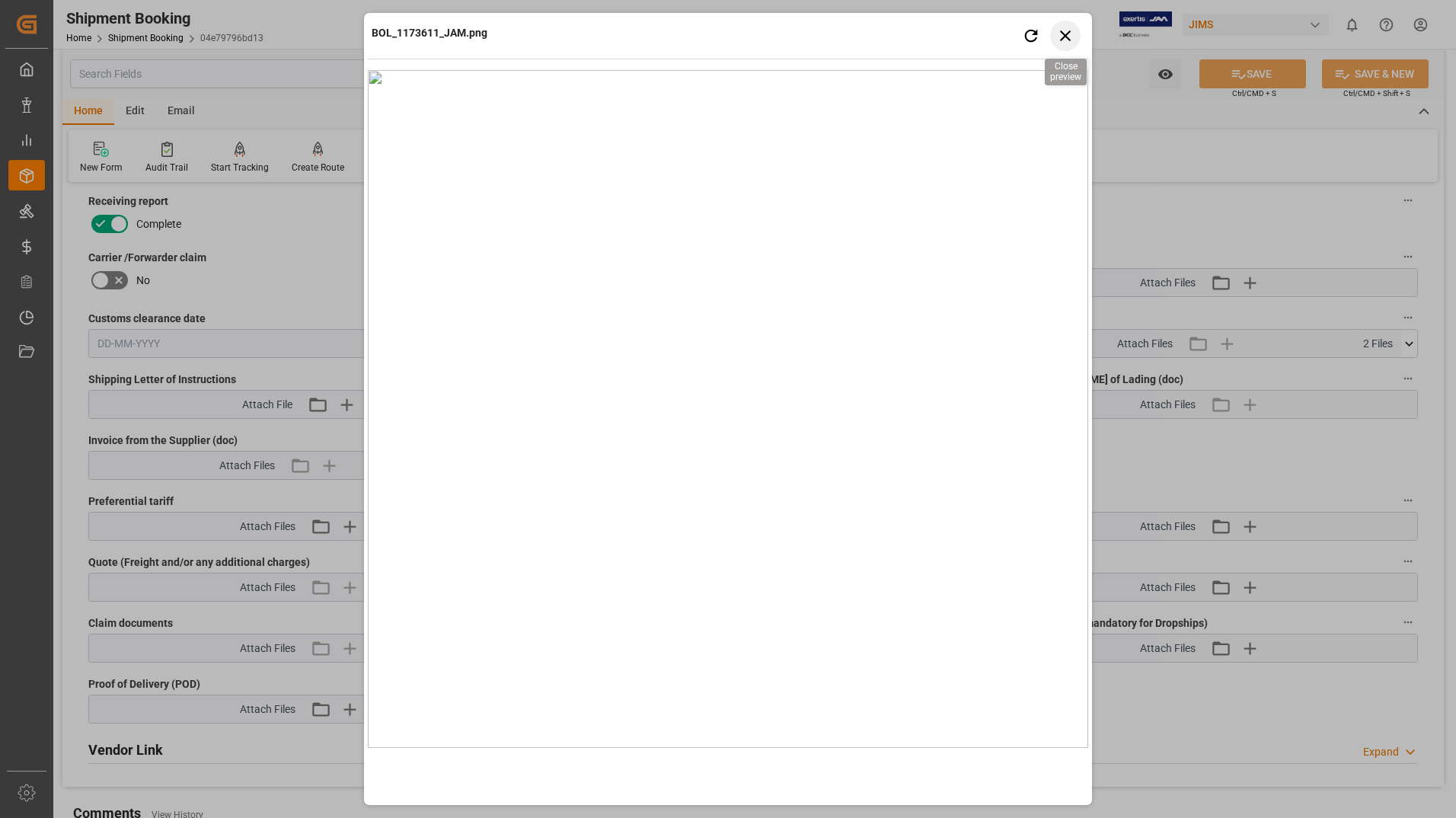
click at [1070, 35] on icon "button" at bounding box center [1066, 35] width 19 height 19
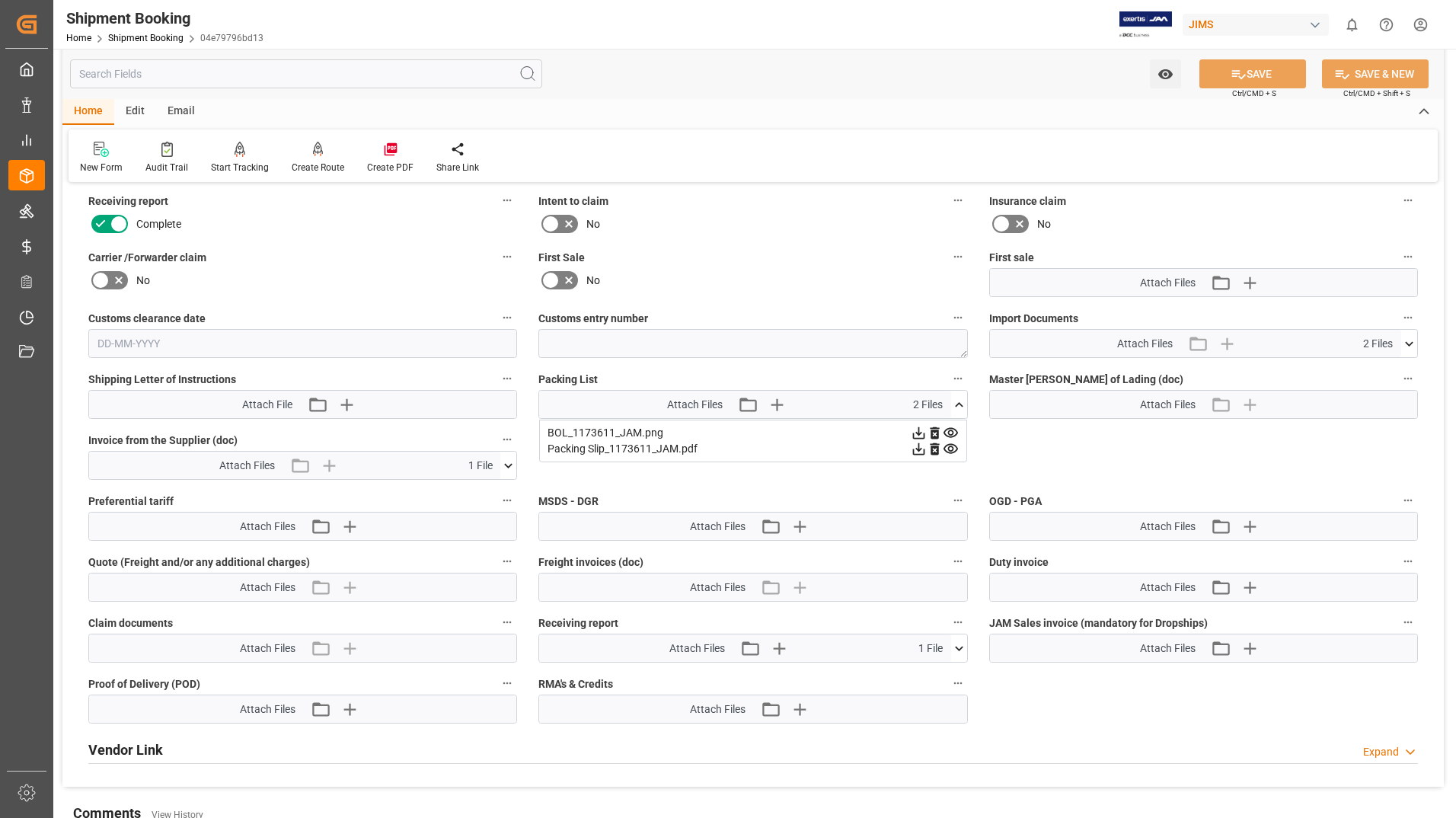
click at [946, 445] on icon at bounding box center [951, 448] width 15 height 10
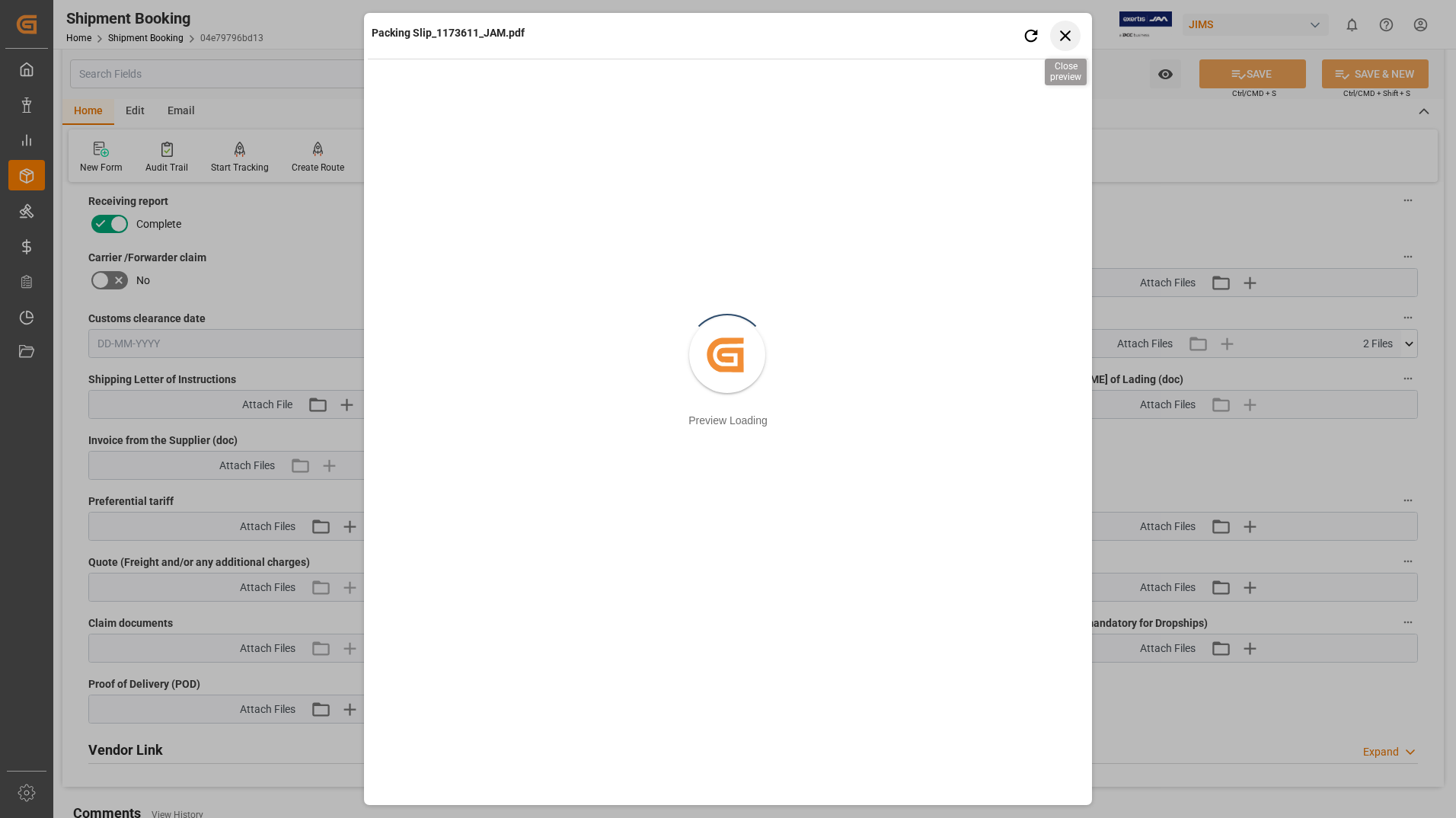
click at [1058, 37] on icon "button" at bounding box center [1066, 35] width 19 height 19
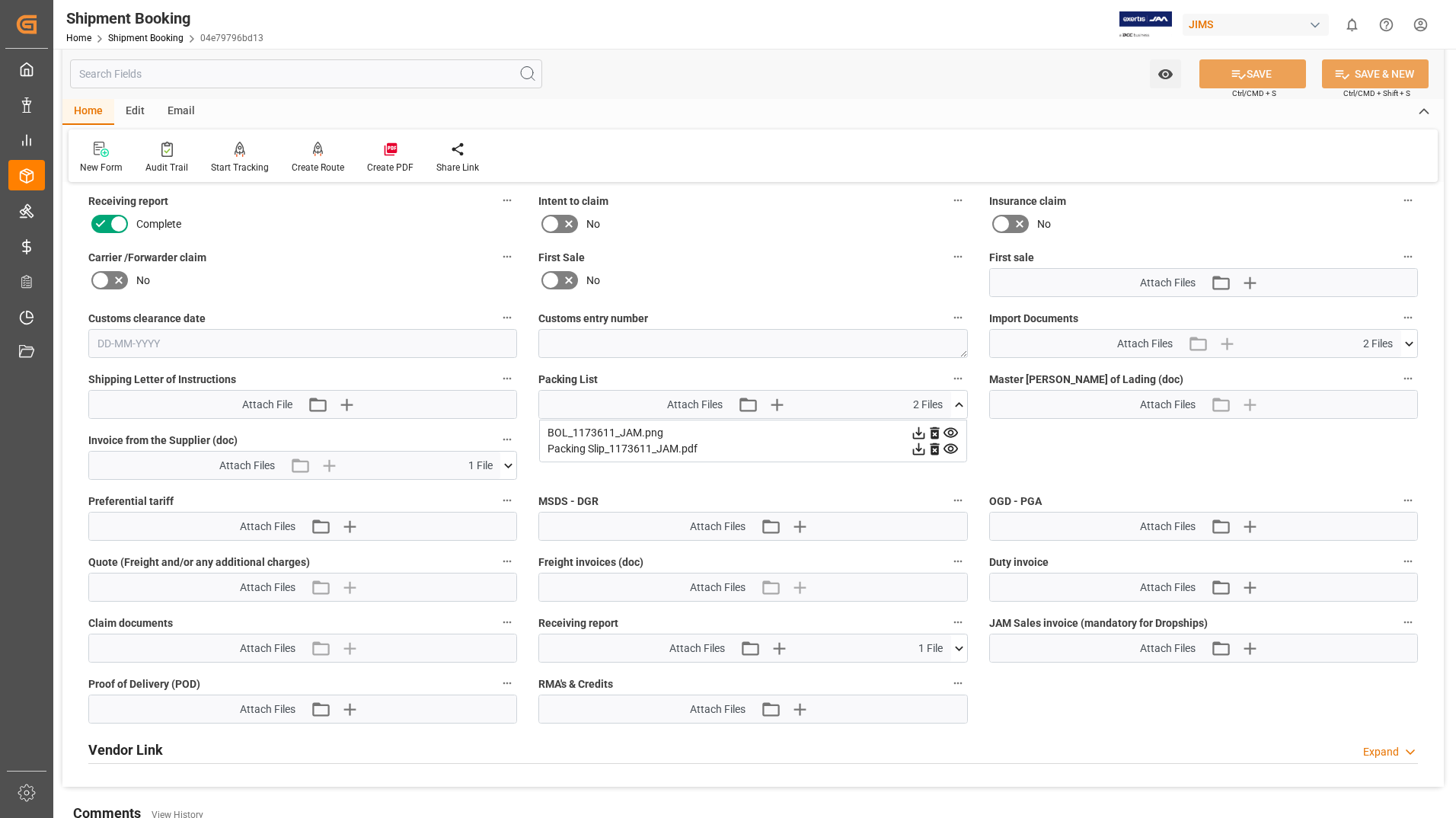
click at [1407, 343] on icon at bounding box center [1409, 343] width 8 height 5
click at [1403, 388] on icon at bounding box center [1400, 387] width 15 height 10
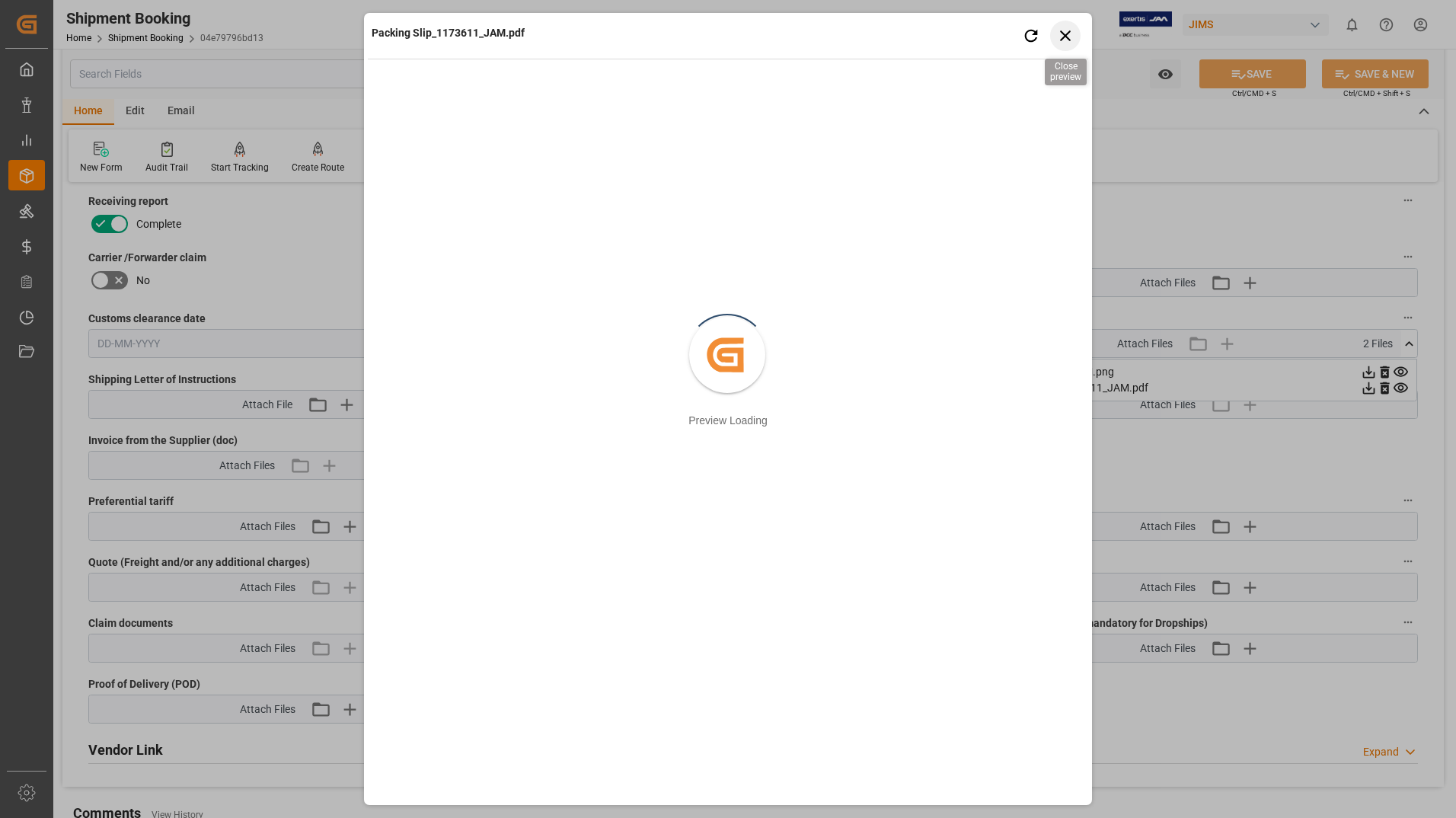
click at [1064, 33] on icon "button" at bounding box center [1066, 35] width 11 height 11
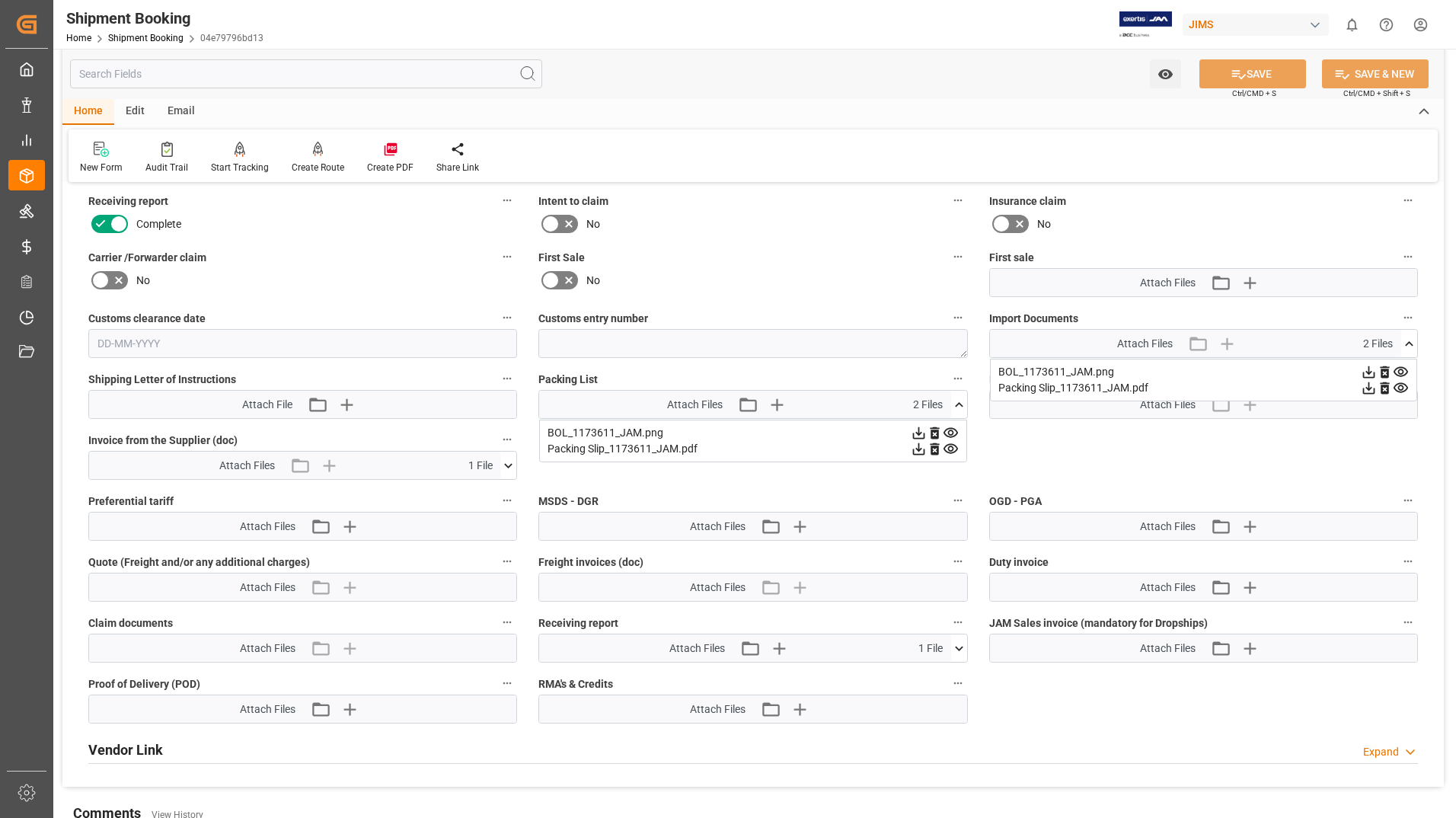
click at [508, 465] on icon at bounding box center [508, 465] width 16 height 16
click at [502, 491] on icon at bounding box center [500, 494] width 16 height 16
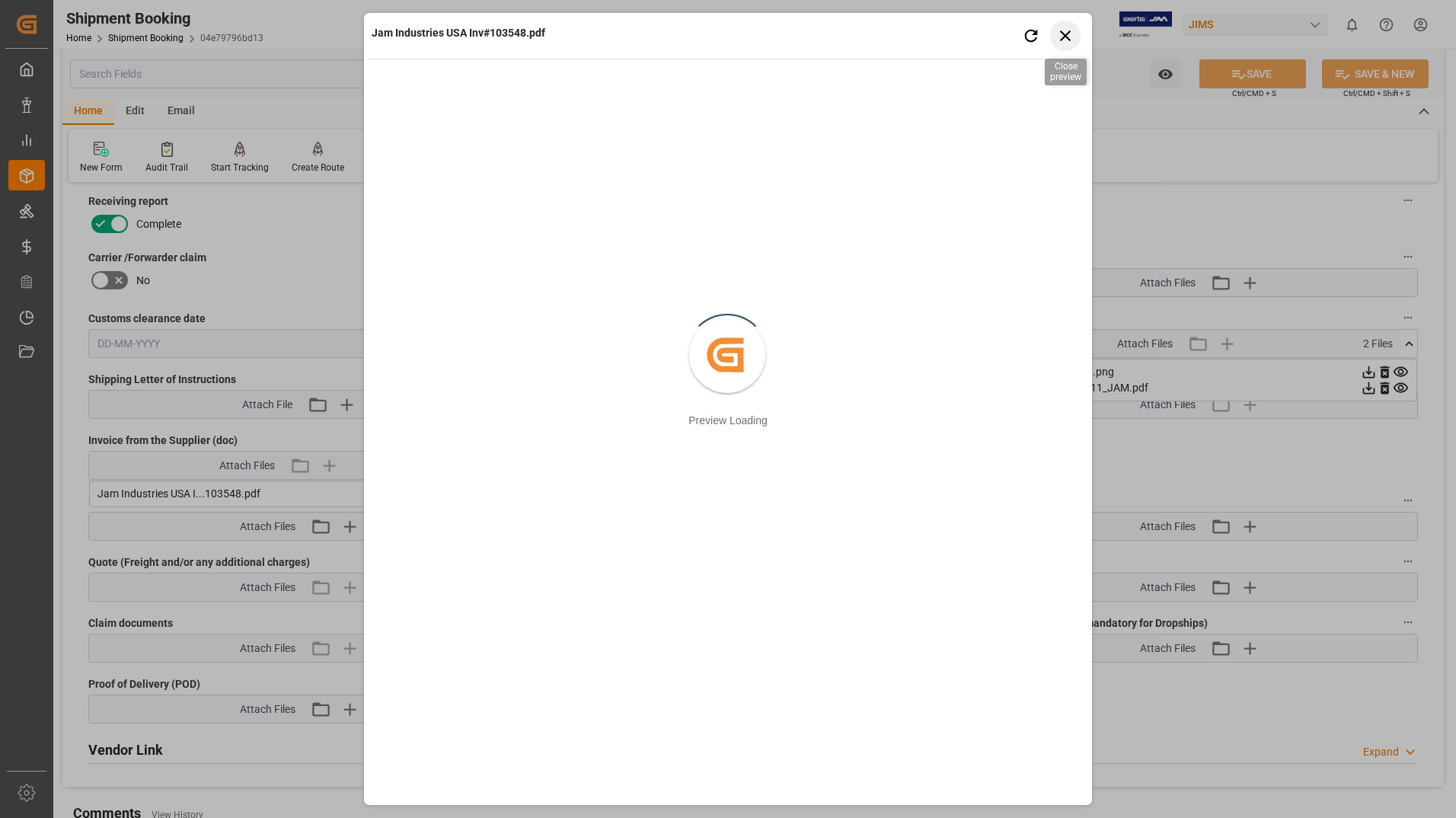
click at [1058, 30] on icon "button" at bounding box center [1066, 35] width 19 height 19
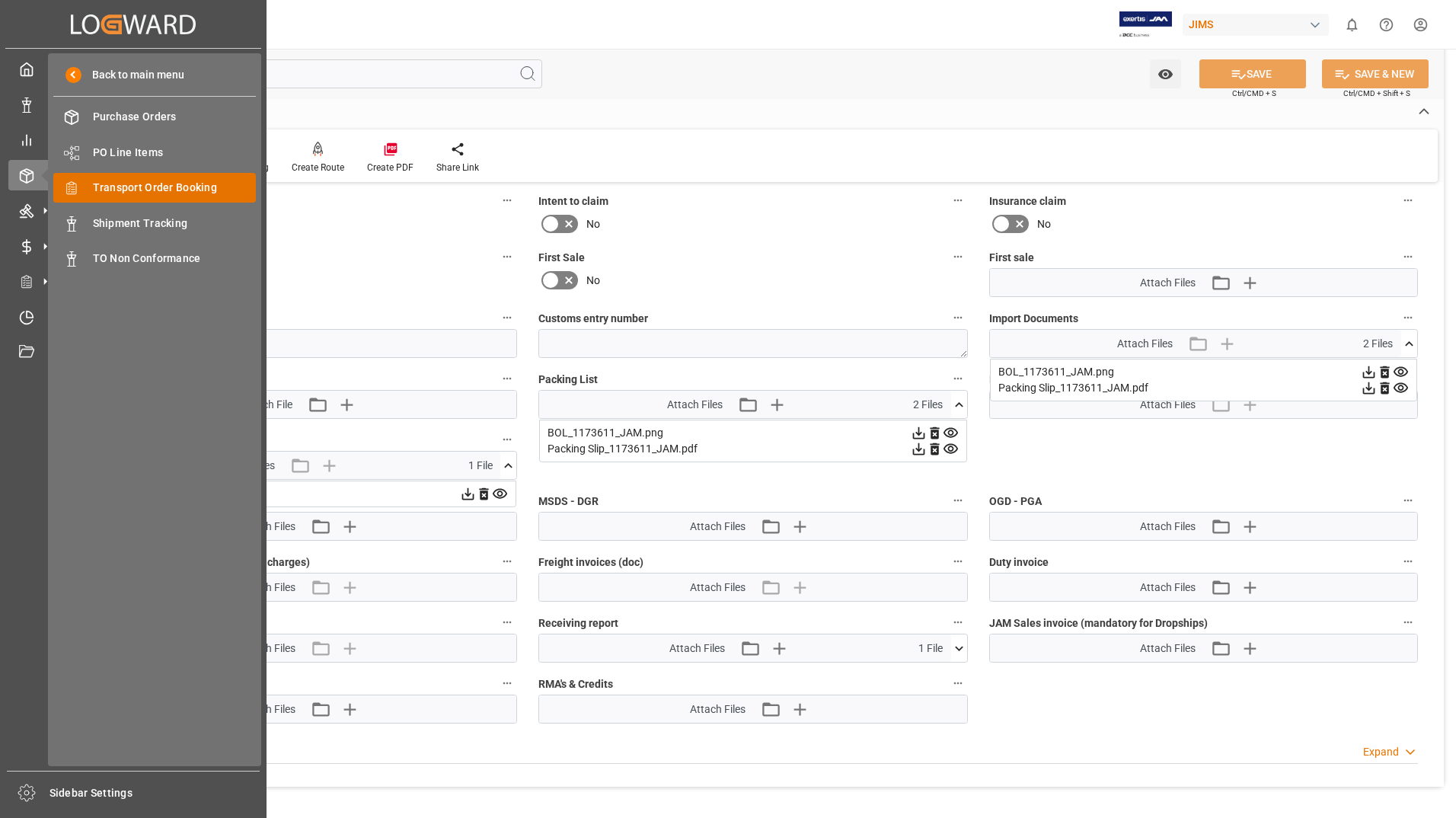
click at [171, 191] on span "Transport Order Booking" at bounding box center [174, 188] width 164 height 16
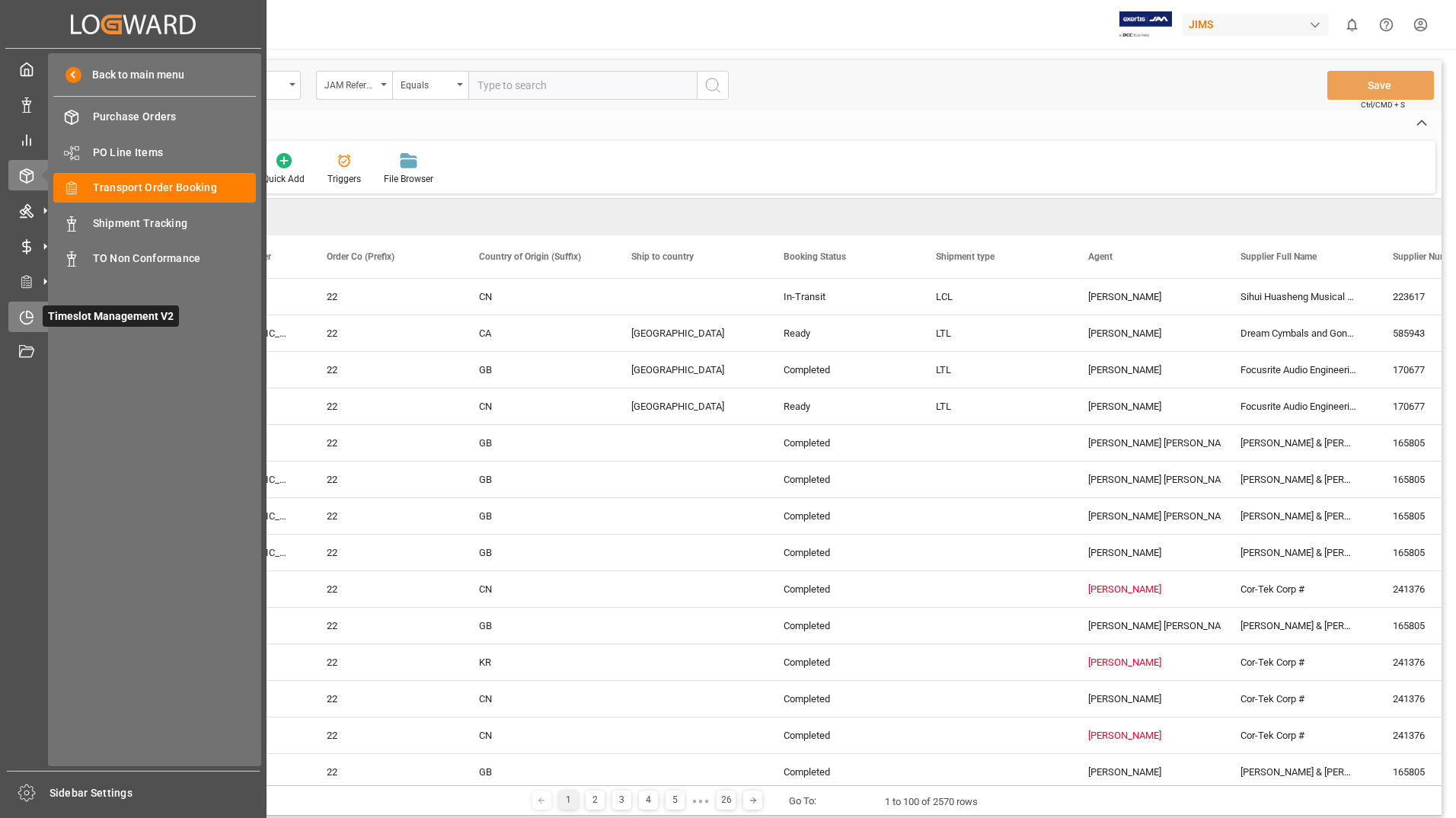
click at [80, 325] on span "Timeslot Management V2" at bounding box center [110, 316] width 137 height 22
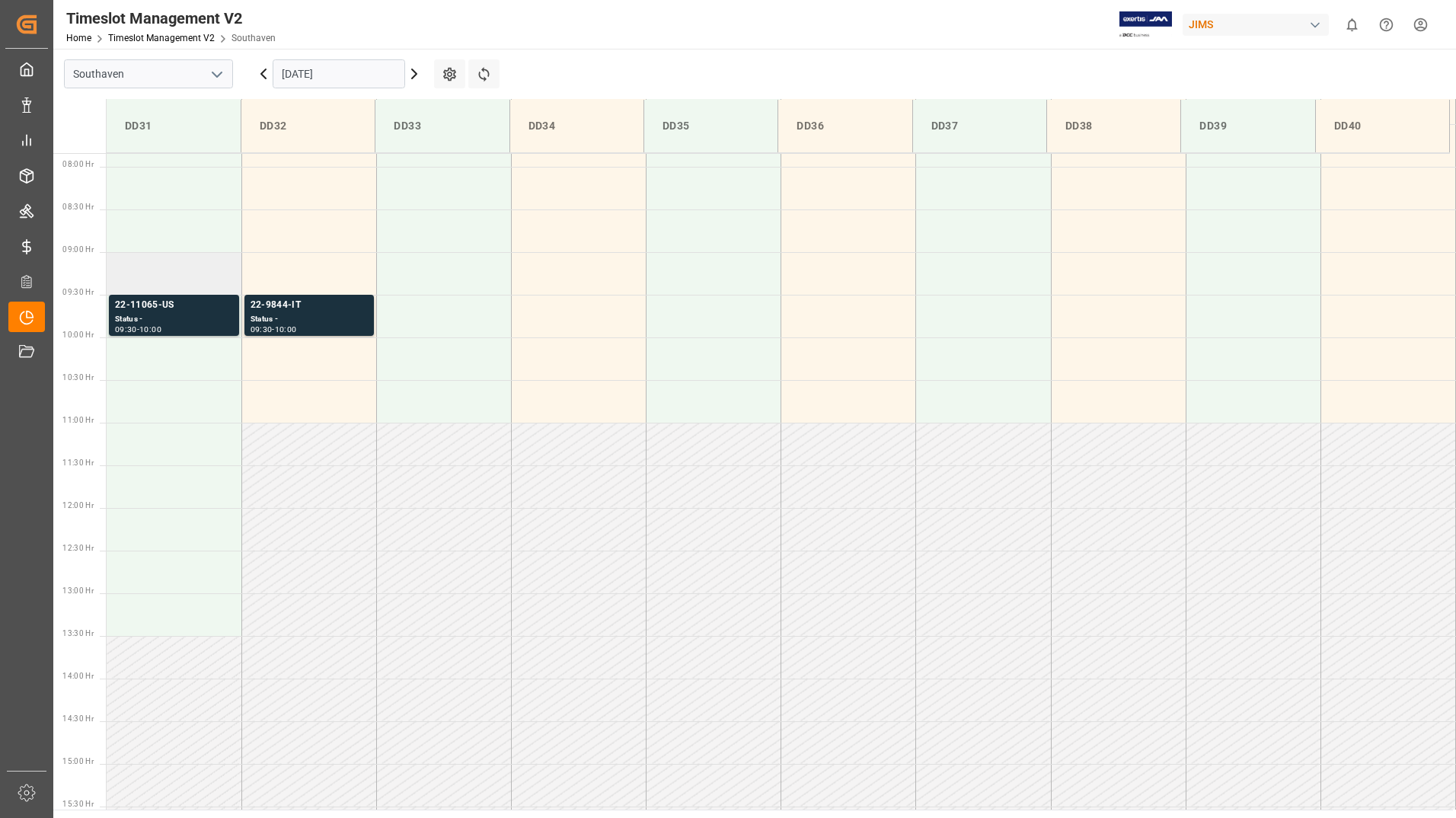
scroll to position [672, 0]
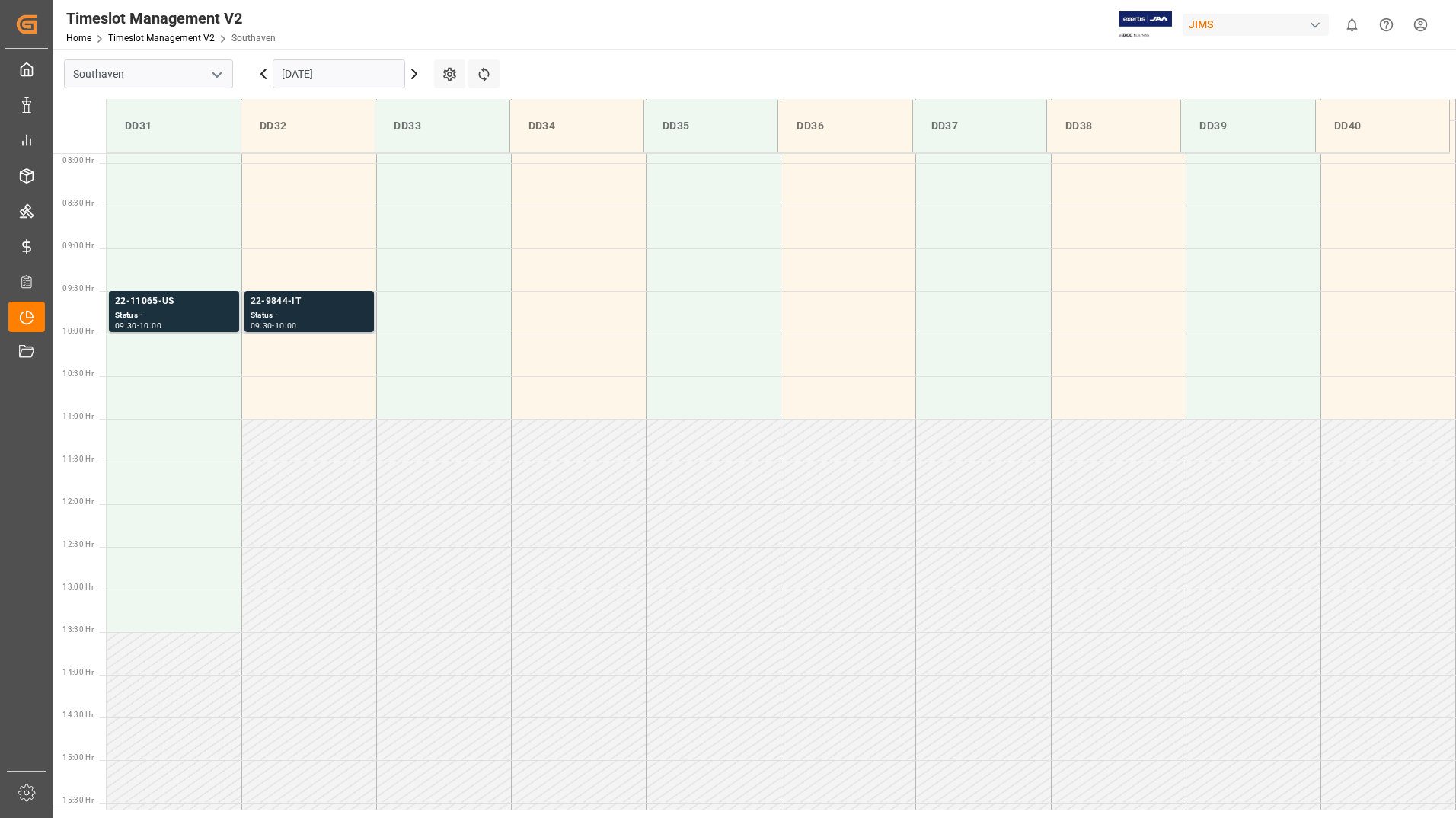
click at [262, 316] on div "Status -" at bounding box center [309, 316] width 117 height 13
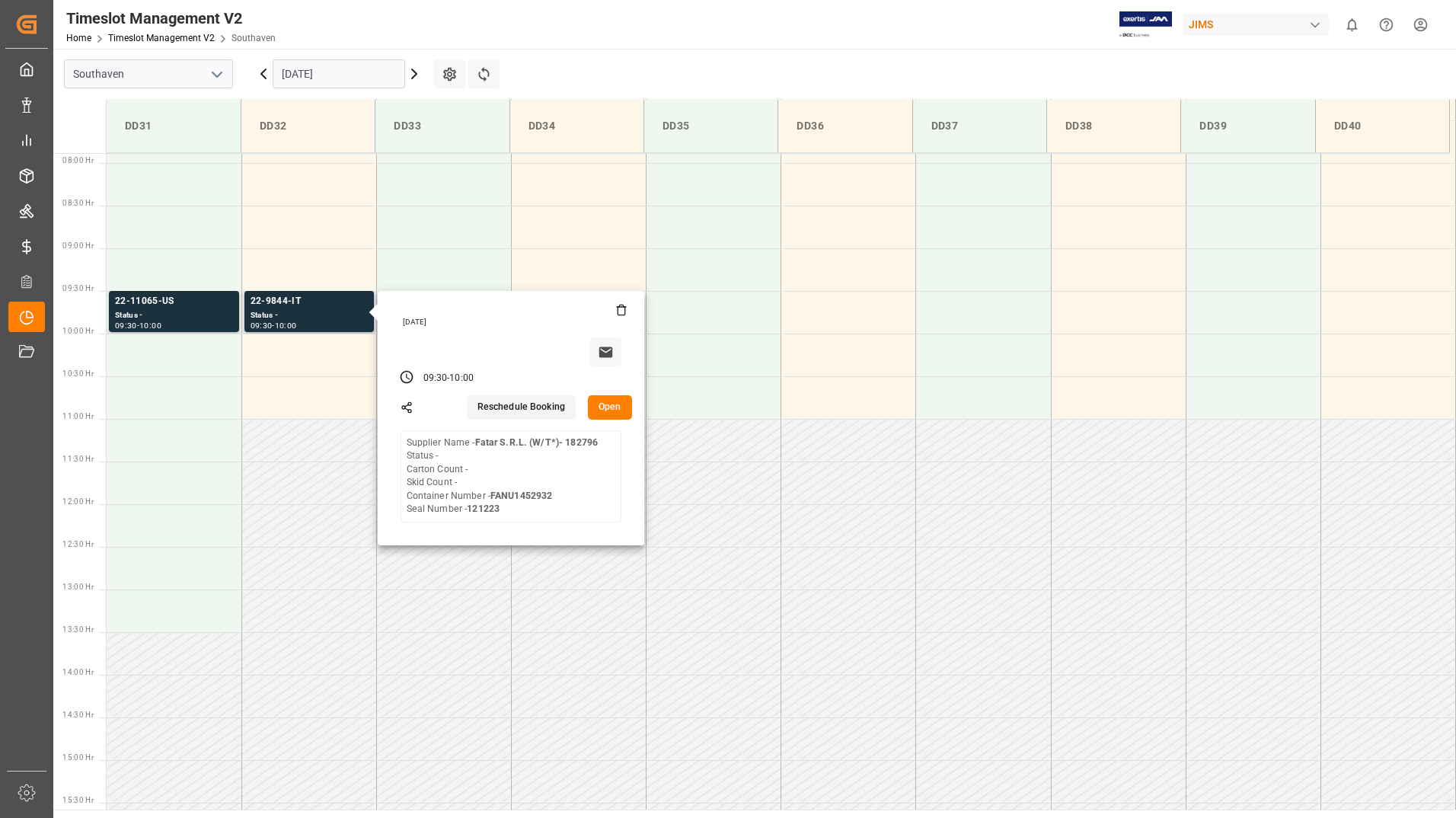
click at [600, 403] on button "Open" at bounding box center [610, 407] width 44 height 25
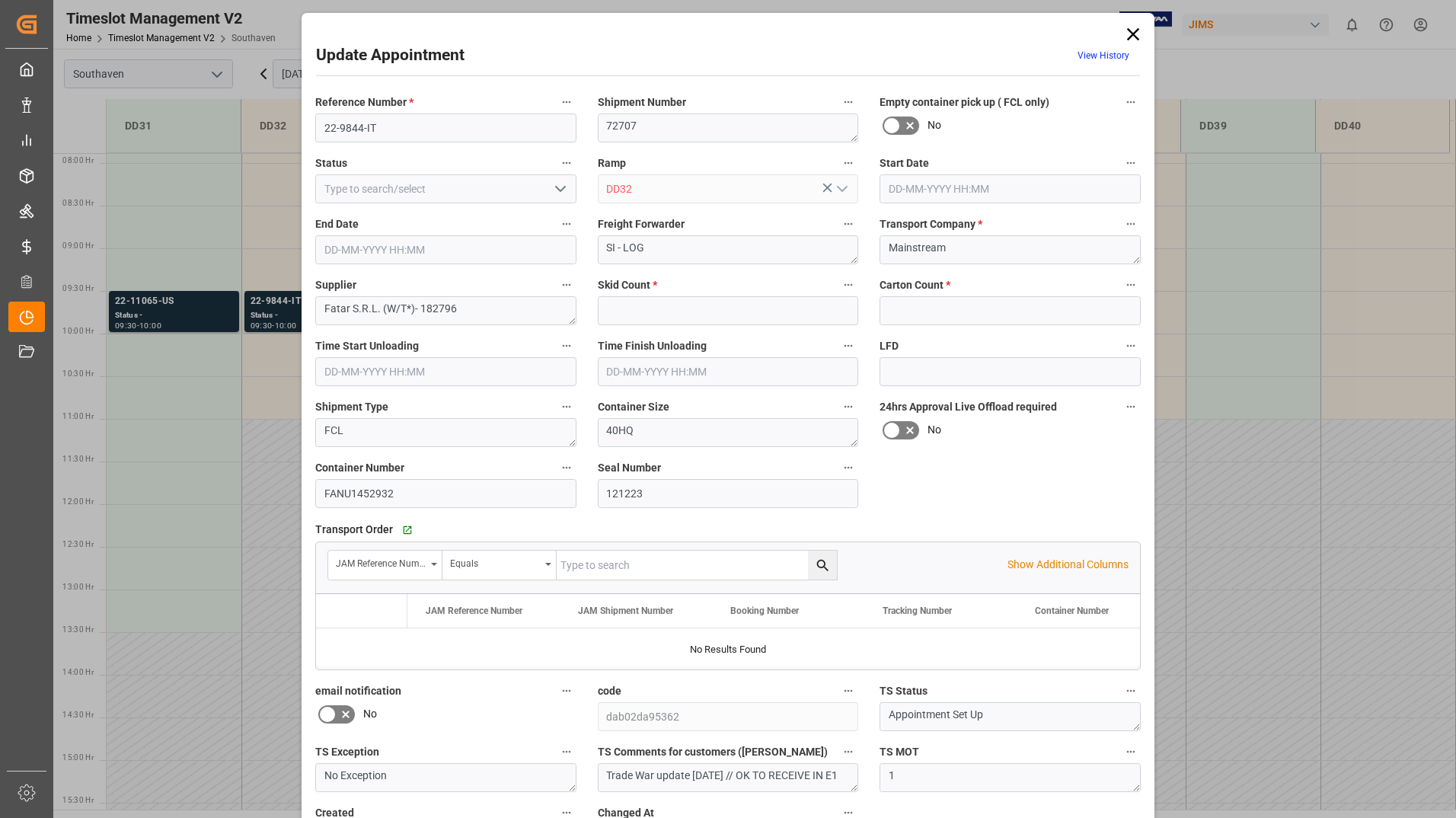
type input "0"
type input "[DATE] 09:30"
type input "[DATE] 10:00"
type input "[DATE] 13:09"
